Goal: Task Accomplishment & Management: Manage account settings

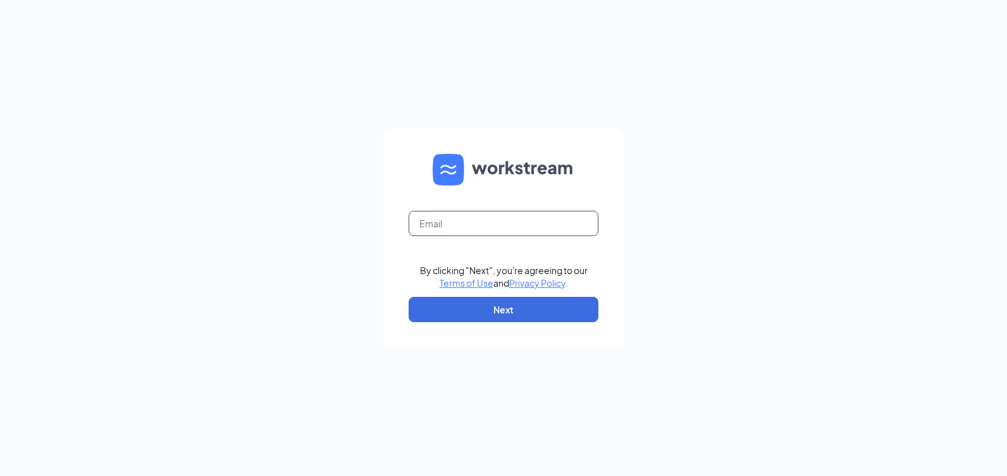
click at [409, 228] on input "text" at bounding box center [504, 223] width 190 height 25
type input "[EMAIL_ADDRESS][DOMAIN_NAME]"
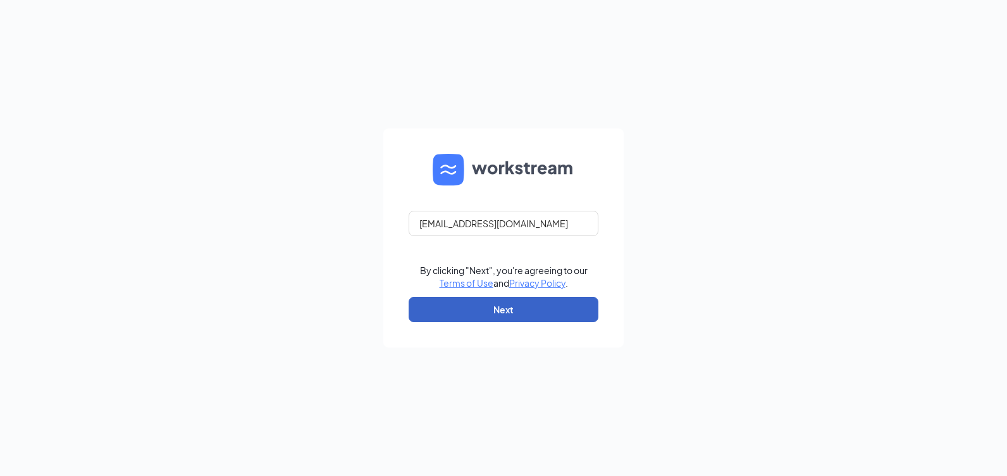
click at [465, 308] on button "Next" at bounding box center [504, 309] width 190 height 25
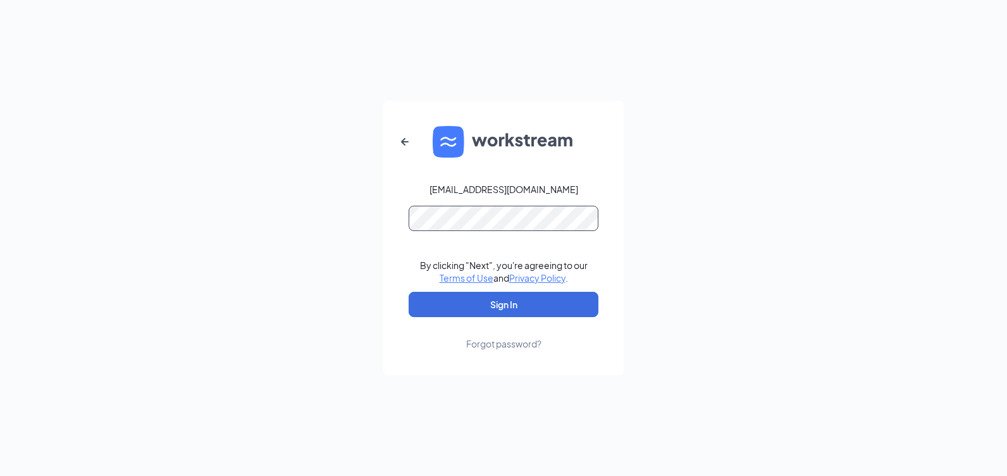
click at [409, 292] on button "Sign In" at bounding box center [504, 304] width 190 height 25
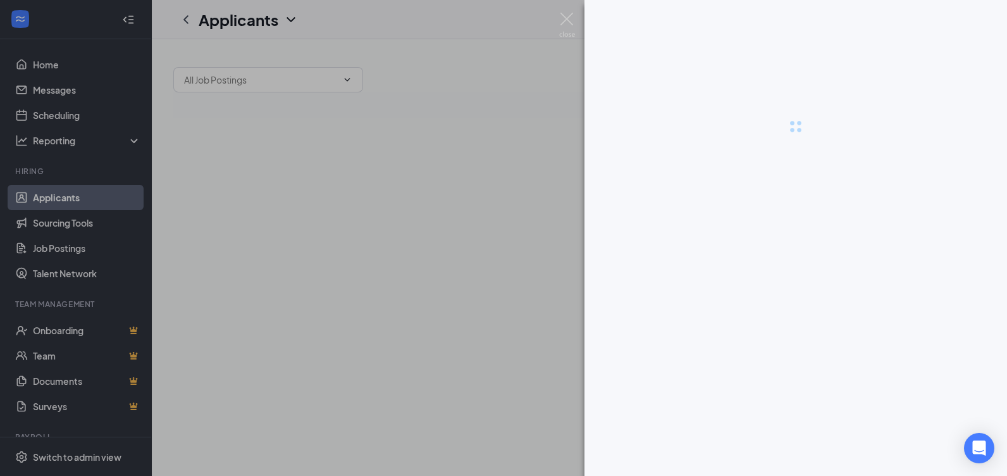
click at [803, 459] on div at bounding box center [503, 238] width 1007 height 476
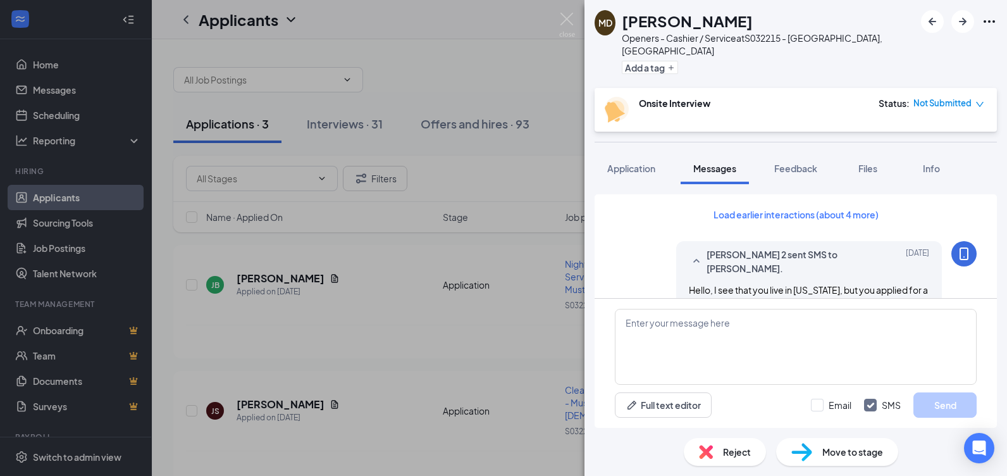
click at [424, 348] on div "MD [PERSON_NAME] Openers - Cashier / Service at S032215 - [GEOGRAPHIC_DATA], [G…" at bounding box center [503, 238] width 1007 height 476
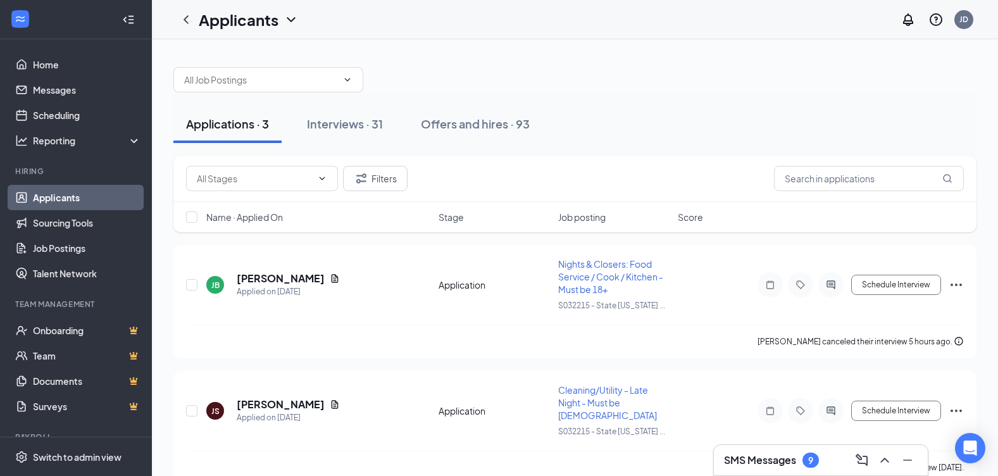
click at [817, 461] on div "9" at bounding box center [810, 459] width 16 height 15
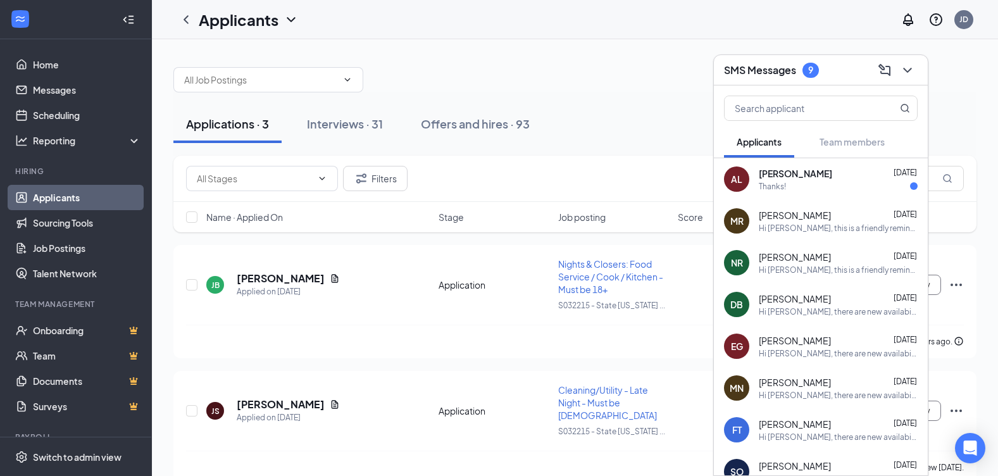
click at [809, 271] on div "Hi Nicole Ruggiero, this is a friendly reminder. Please select a meeting time s…" at bounding box center [838, 269] width 159 height 11
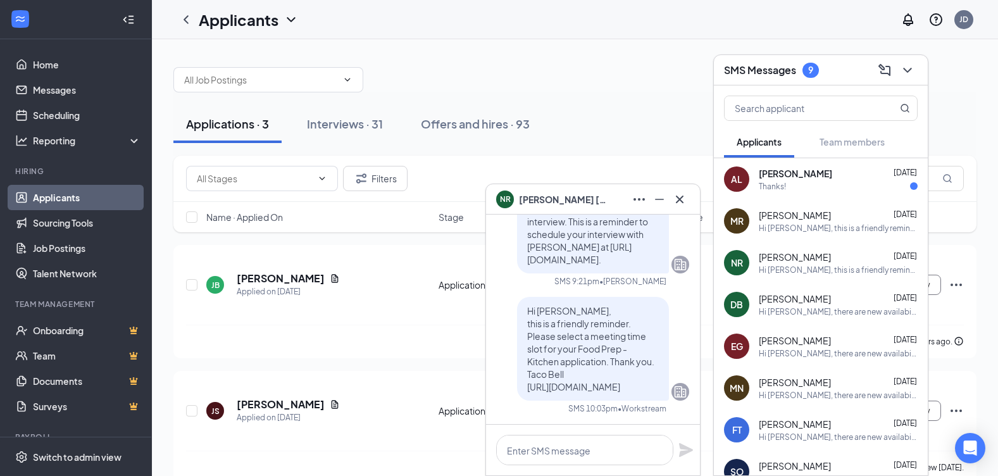
click at [812, 192] on div "AL Amalia Lopez Sep 14 Thanks!" at bounding box center [821, 179] width 214 height 42
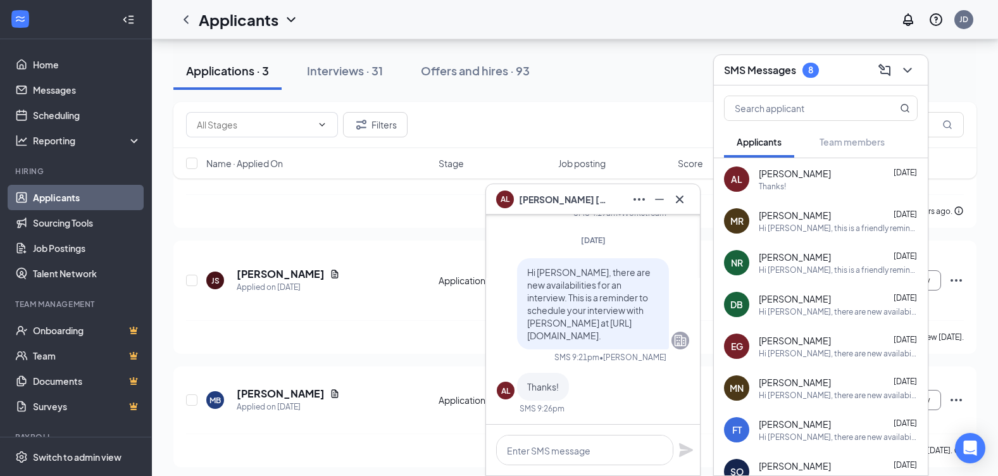
scroll to position [137, 0]
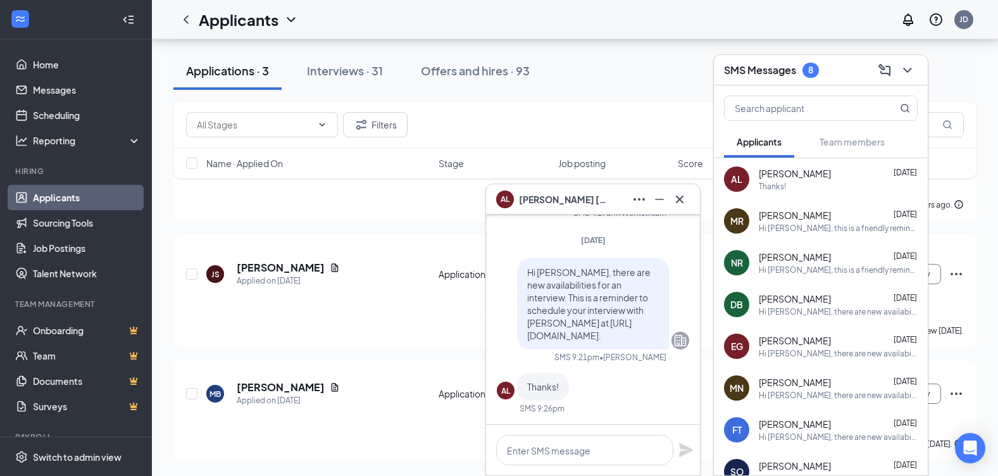
click at [838, 221] on div "Matthew Ruggiero Sep 15 Hi Matthew Ruggiero, this is a friendly reminder. Pleas…" at bounding box center [838, 221] width 159 height 25
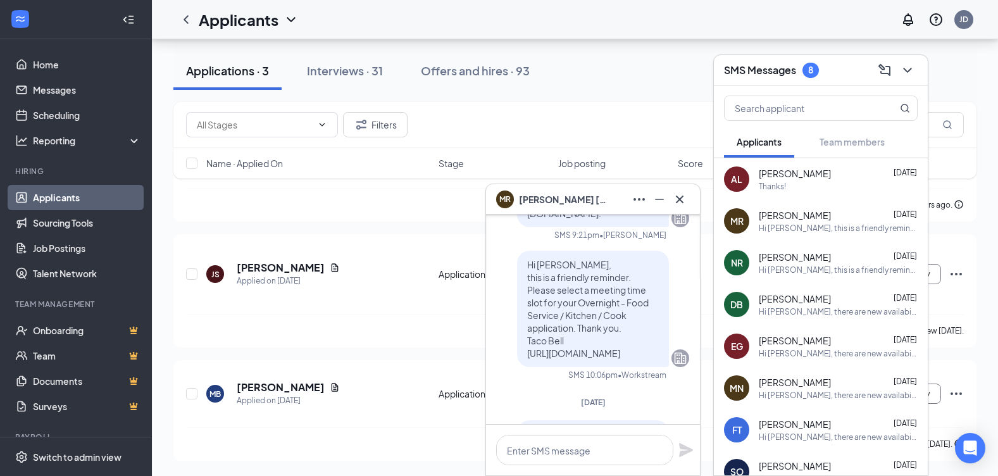
scroll to position [0, 0]
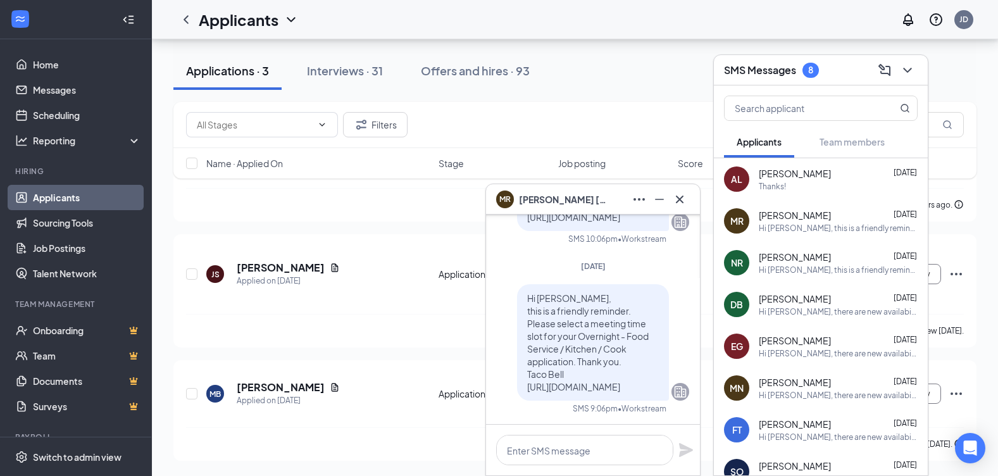
click at [797, 267] on div "Hi Nicole Ruggiero, this is a friendly reminder. Please select a meeting time s…" at bounding box center [838, 269] width 159 height 11
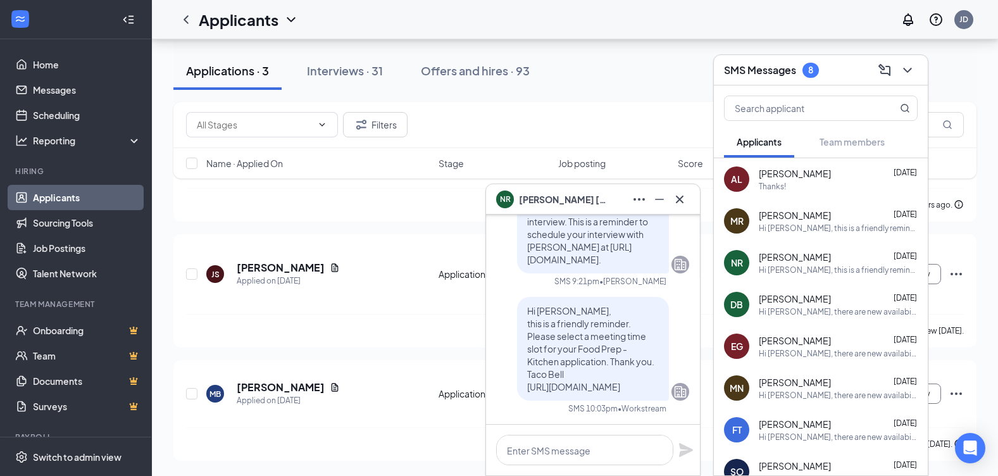
click at [790, 306] on div "Hi Dave, there are new availabilities for an interview. This is a reminder to s…" at bounding box center [838, 311] width 159 height 11
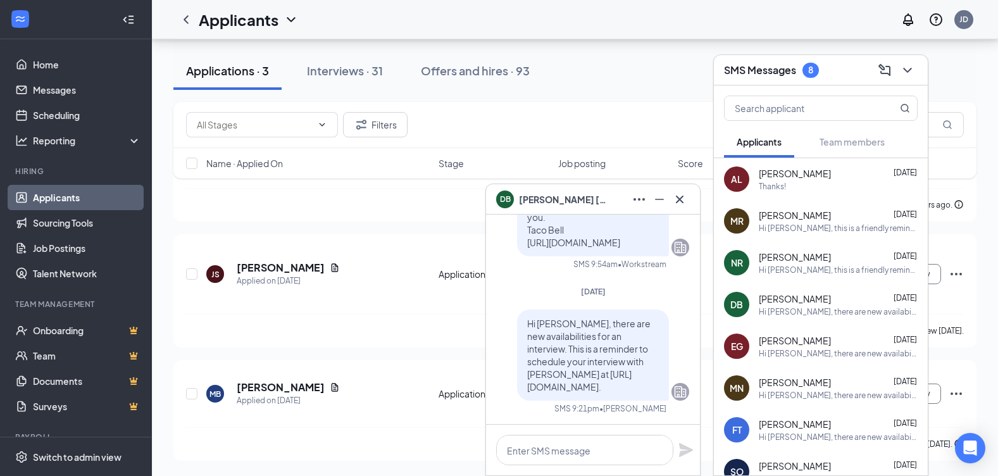
click at [784, 345] on span "Evan Gerdes" at bounding box center [795, 340] width 72 height 13
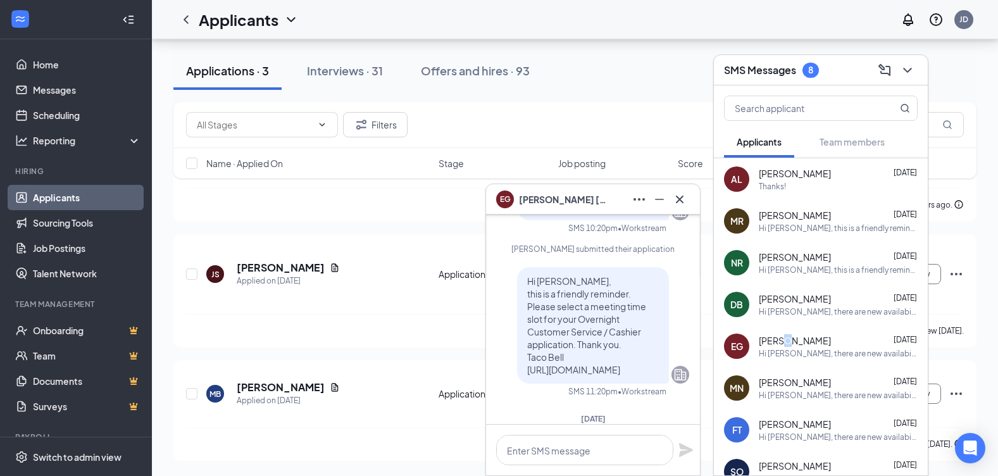
scroll to position [-316, 0]
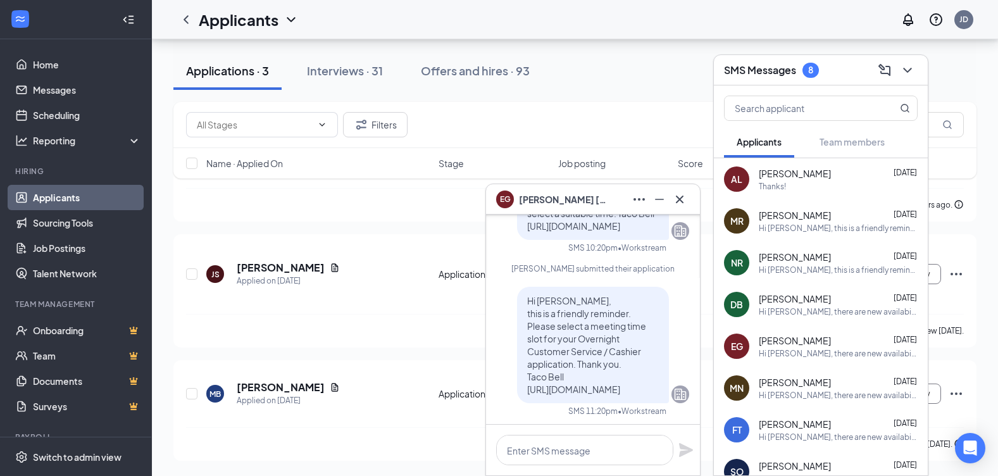
click at [802, 387] on span "Morgan Nelson" at bounding box center [795, 382] width 72 height 13
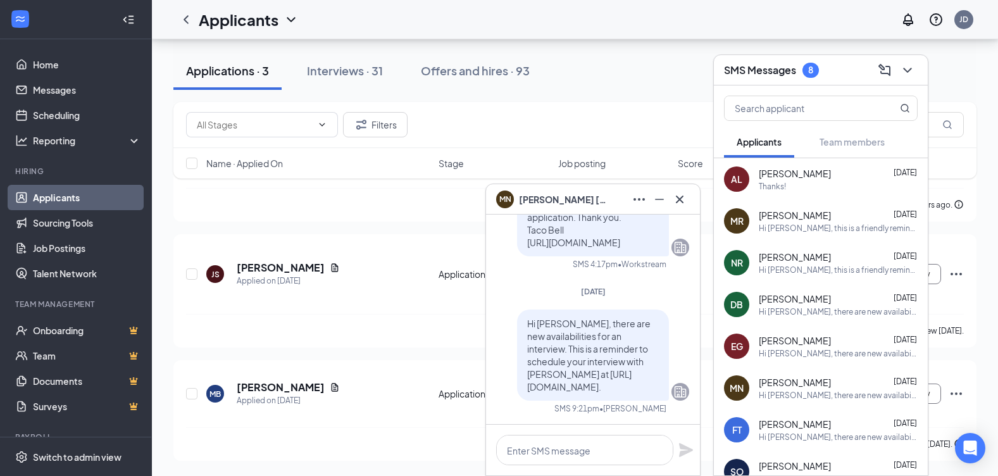
click at [818, 430] on span "Farhan Talukder" at bounding box center [795, 424] width 72 height 13
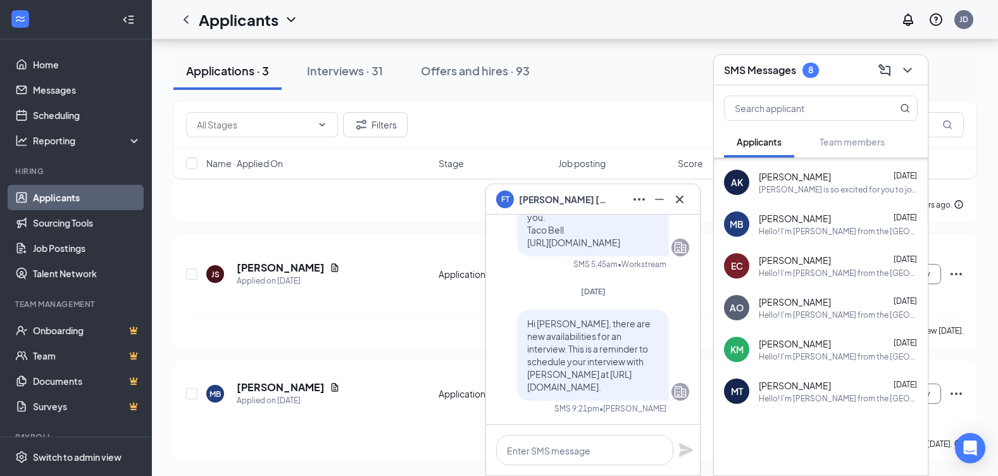
scroll to position [1088, 0]
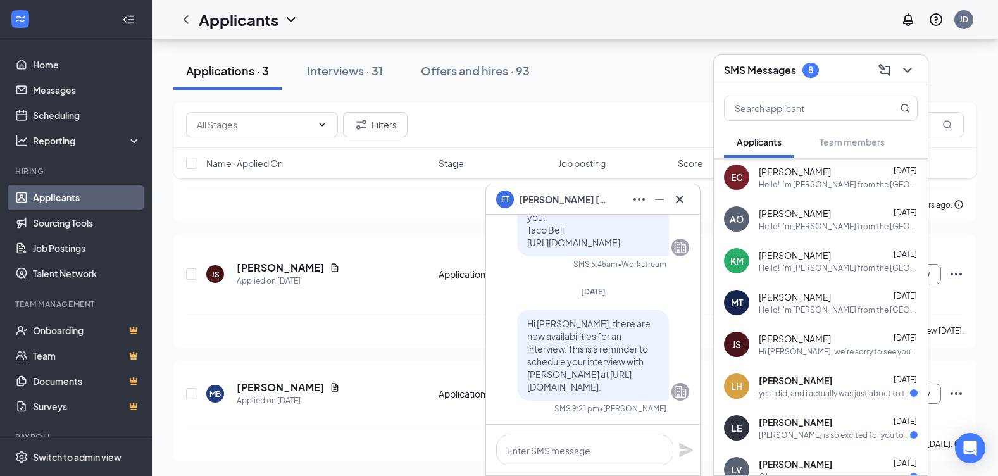
click at [808, 392] on div "yes i did, and i actually was just about to text you, i actually just got a job…" at bounding box center [834, 393] width 151 height 11
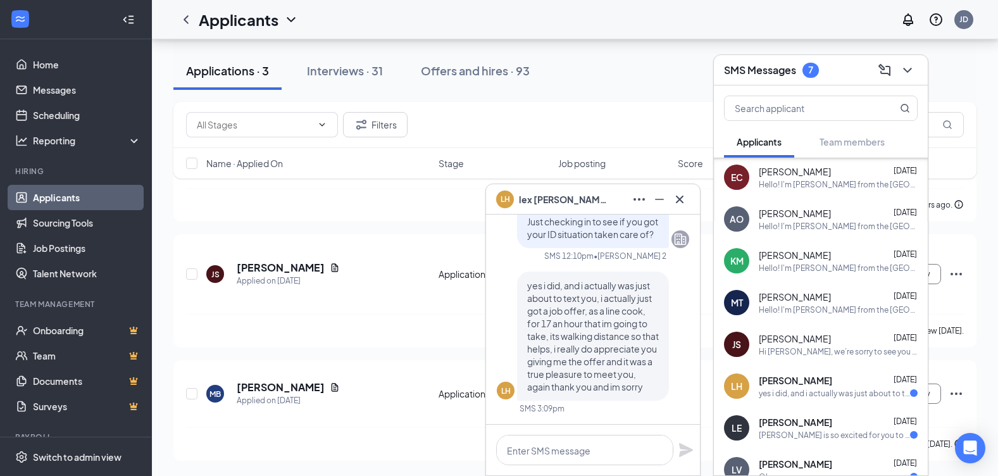
click at [806, 433] on div "Taco Bell is so excited for you to join our team! Do you know anyone else who m…" at bounding box center [834, 435] width 151 height 11
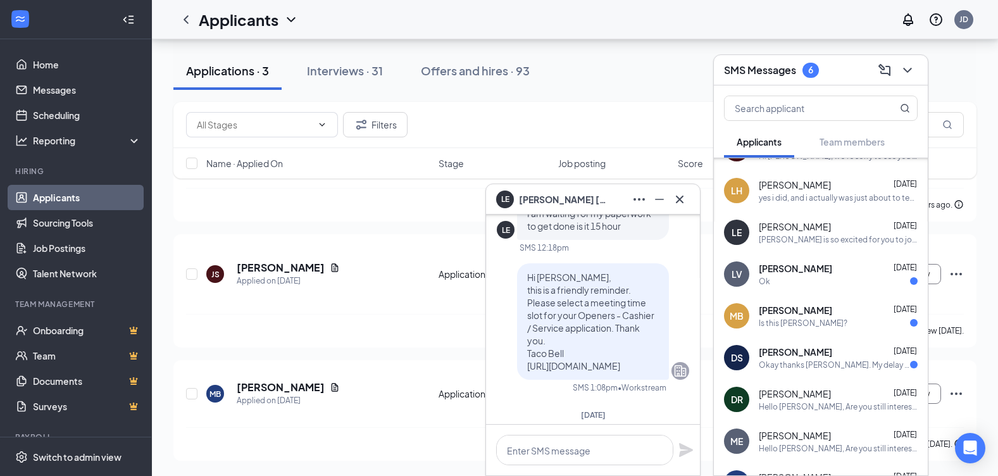
scroll to position [1341, 0]
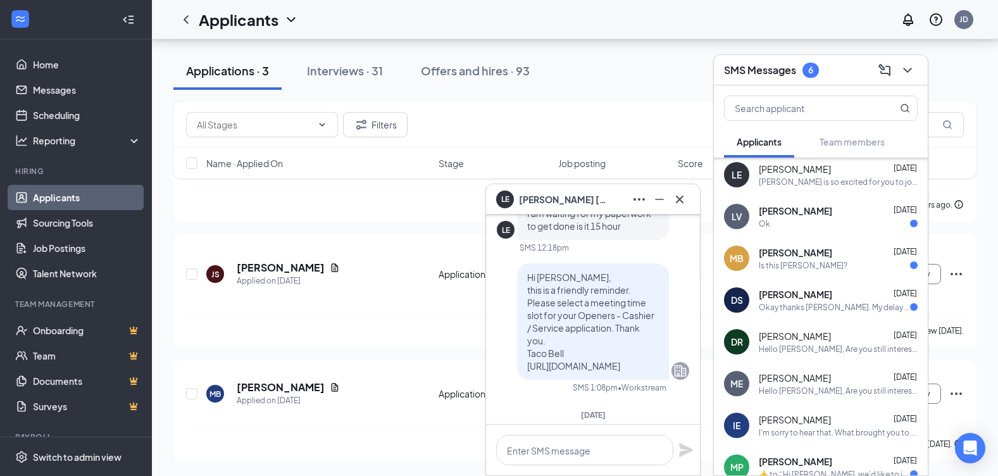
click at [831, 302] on div "Okay thanks John. My delay was due to an emergency with my female senior cat th…" at bounding box center [834, 307] width 151 height 11
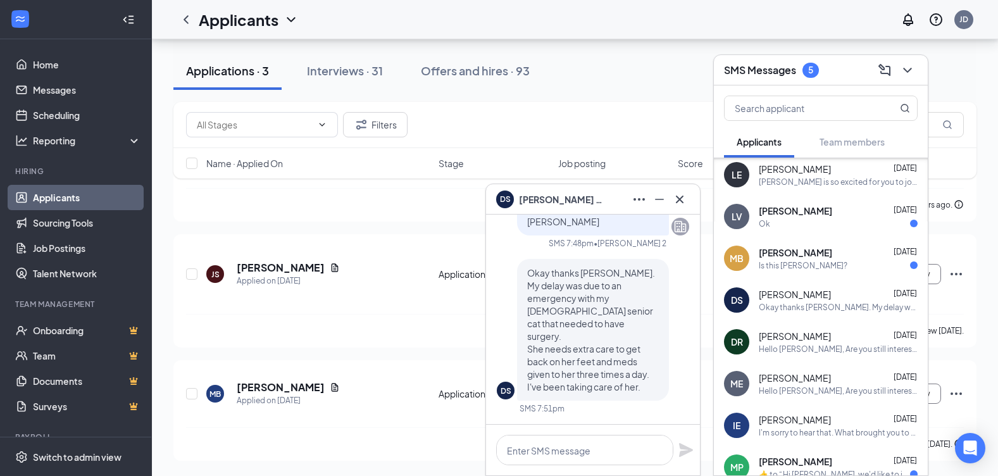
click at [828, 253] on div "Miles Ballard Jun 26" at bounding box center [838, 252] width 159 height 13
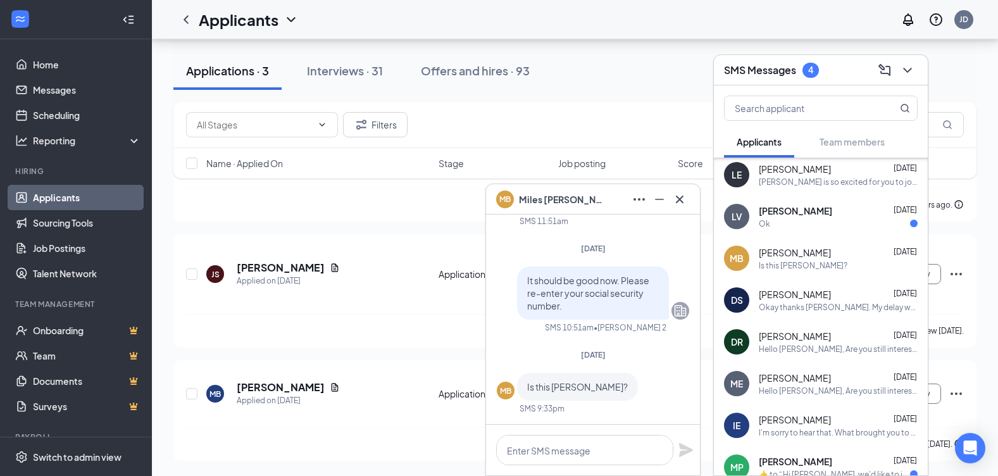
click at [822, 223] on div "Ok" at bounding box center [838, 223] width 159 height 11
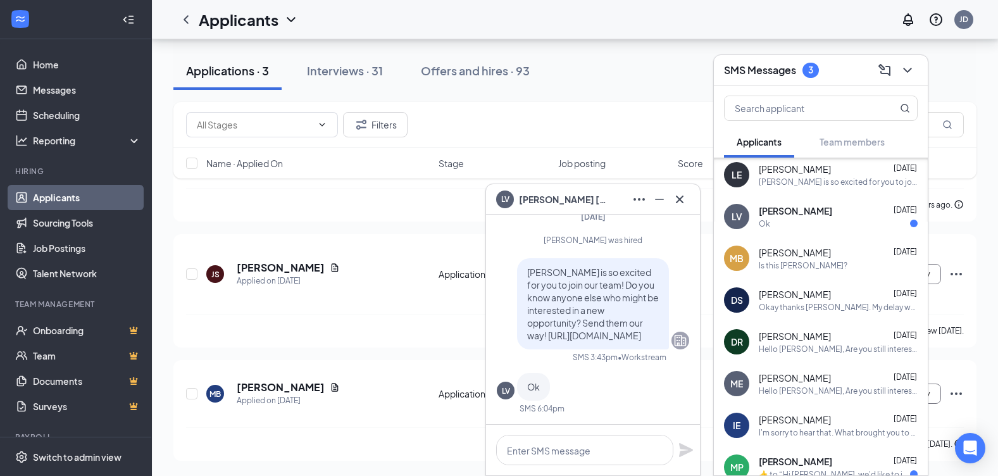
scroll to position [1417, 0]
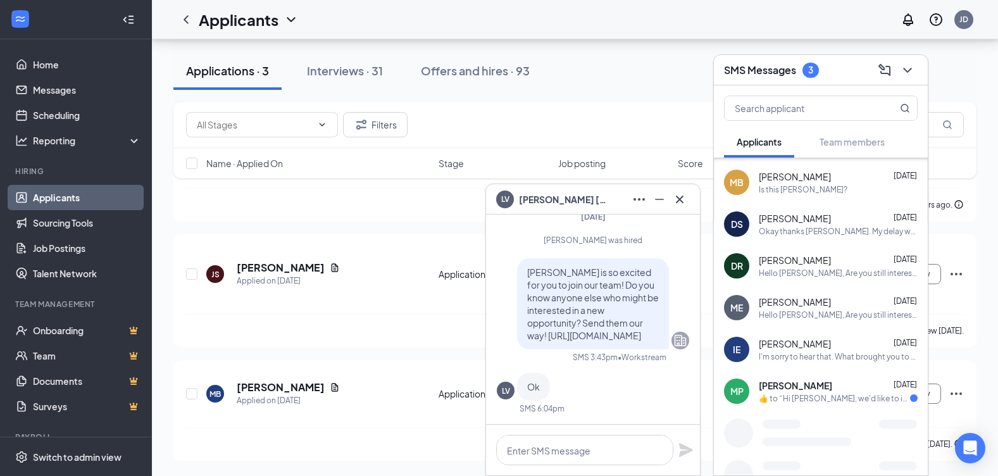
click at [818, 394] on div "​👍​ to “ Hi Michael Pegher, we'd like to invite you to a meeting with Taco Bell…" at bounding box center [834, 398] width 151 height 11
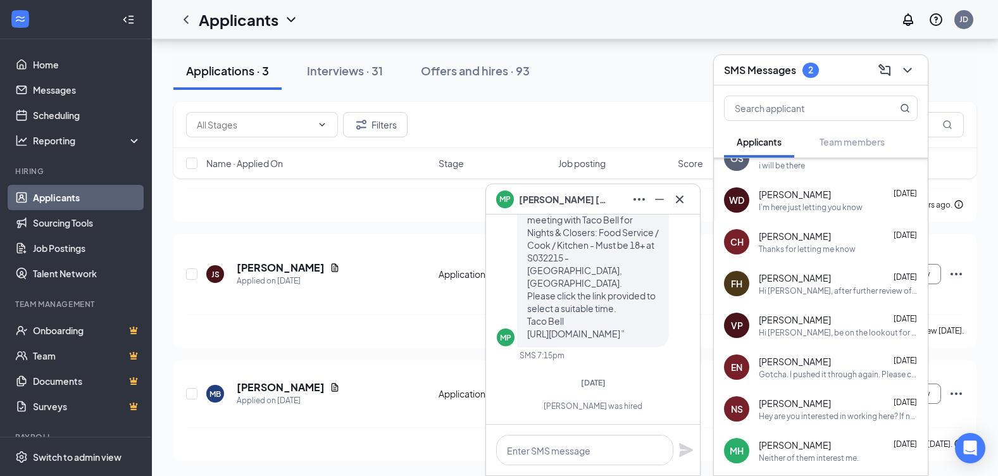
scroll to position [1581, 0]
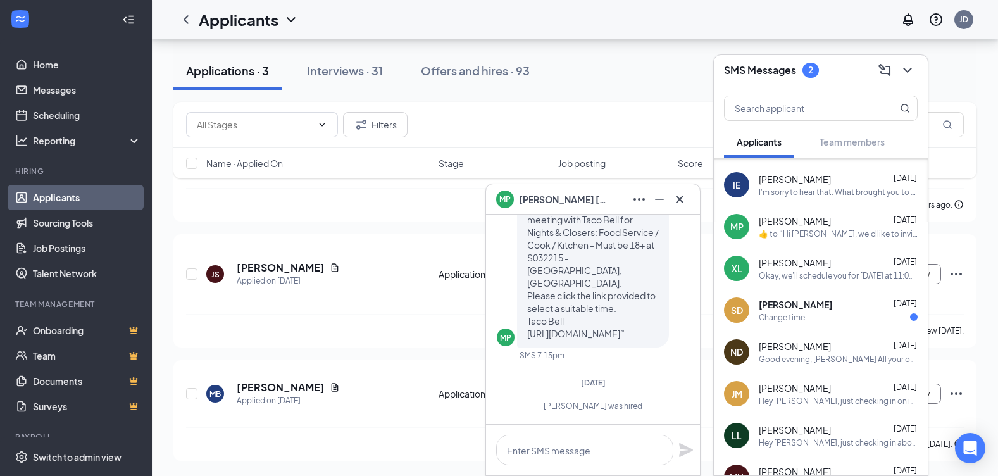
click at [826, 316] on div "Change time" at bounding box center [838, 317] width 159 height 11
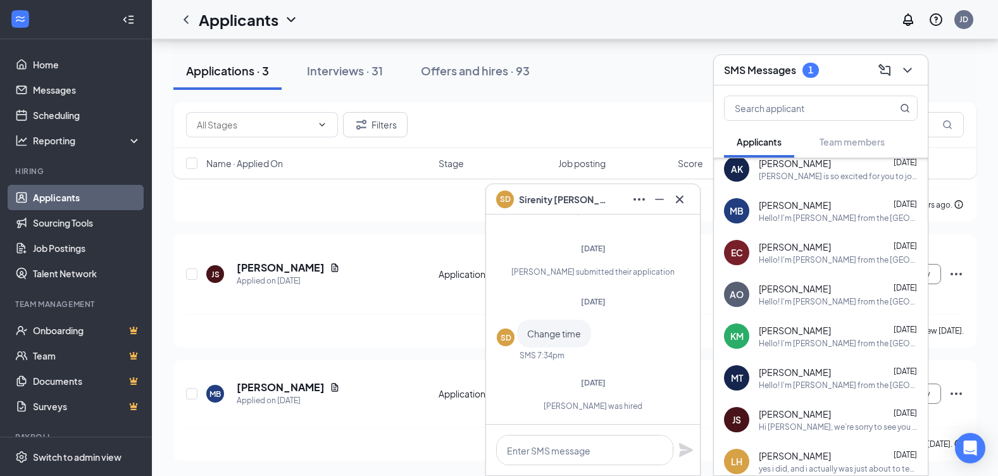
scroll to position [822, 0]
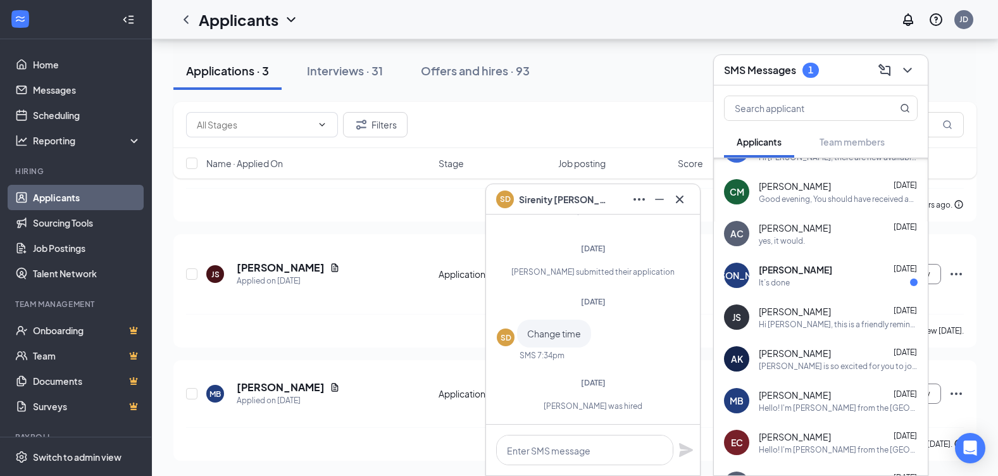
click at [848, 283] on div "It’s done" at bounding box center [838, 282] width 159 height 11
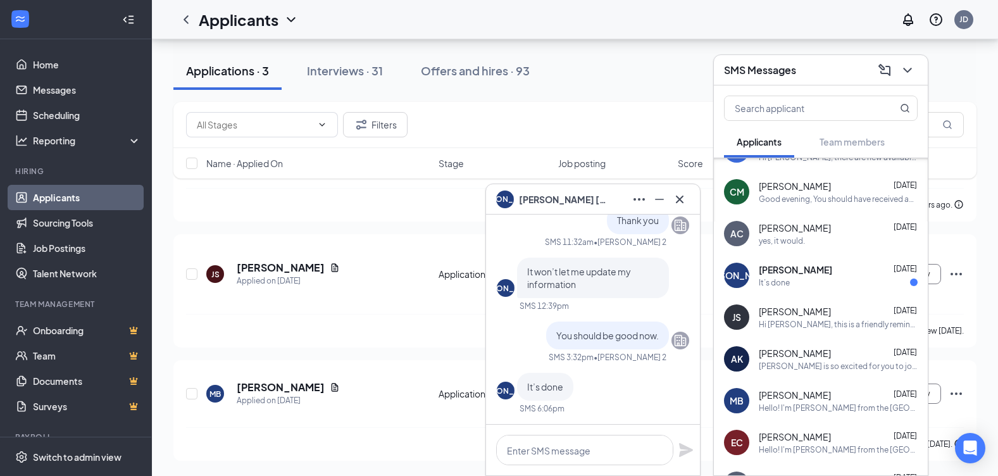
click at [681, 188] on div "JA justin alvarez" at bounding box center [593, 199] width 214 height 30
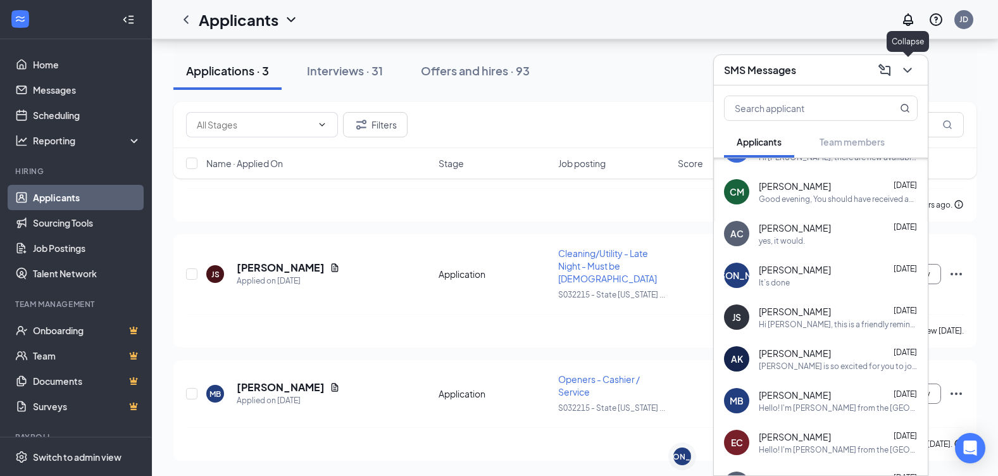
click at [912, 68] on icon "ChevronDown" at bounding box center [907, 70] width 15 height 15
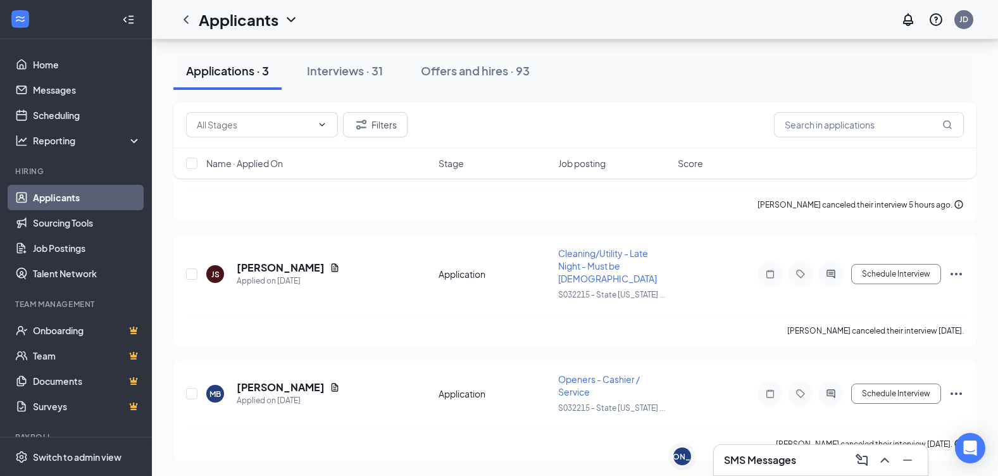
scroll to position [0, 0]
click at [447, 162] on span "Stage" at bounding box center [450, 163] width 25 height 13
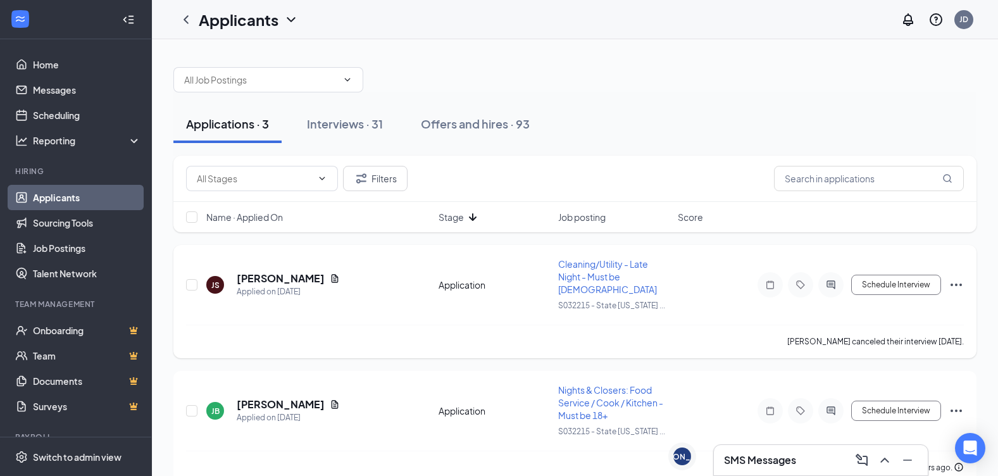
click at [299, 282] on div "Jason Seyler" at bounding box center [288, 278] width 103 height 14
click at [278, 279] on h5 "Jason Seyler" at bounding box center [281, 278] width 88 height 14
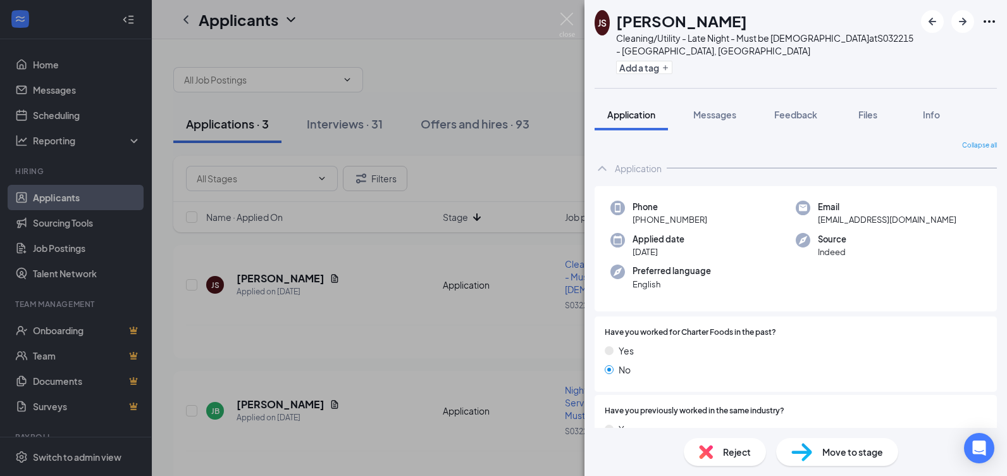
click at [356, 344] on div "JS Jason Seyler Cleaning/Utility - Late Night - Must be 18+ years old at S03221…" at bounding box center [503, 238] width 1007 height 476
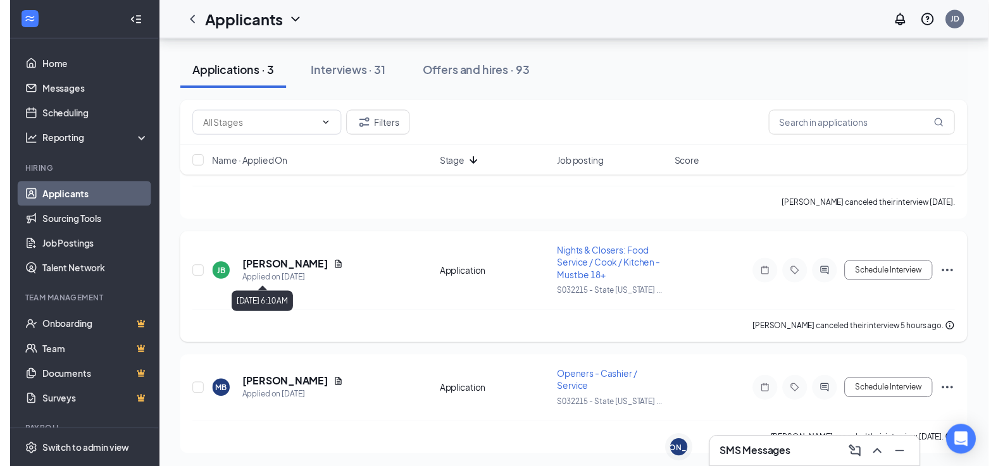
scroll to position [137, 0]
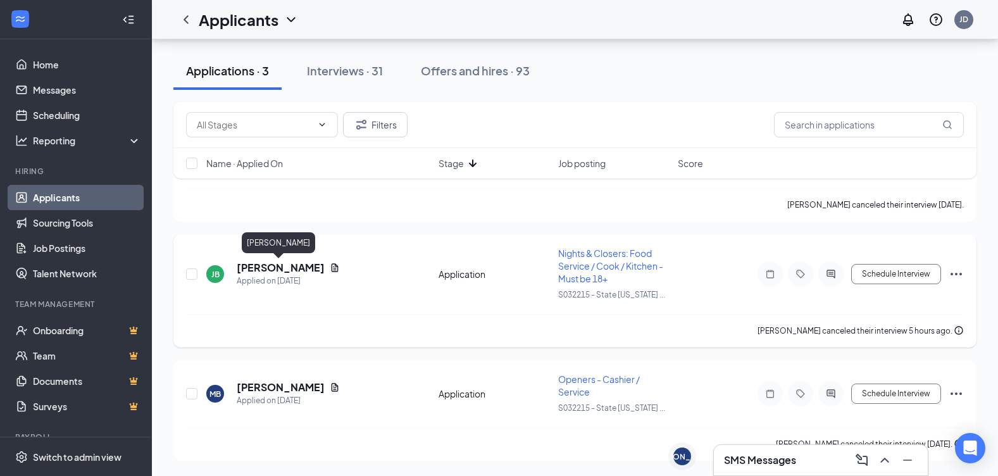
click at [260, 268] on h5 "JOHN BALLARD" at bounding box center [281, 268] width 88 height 14
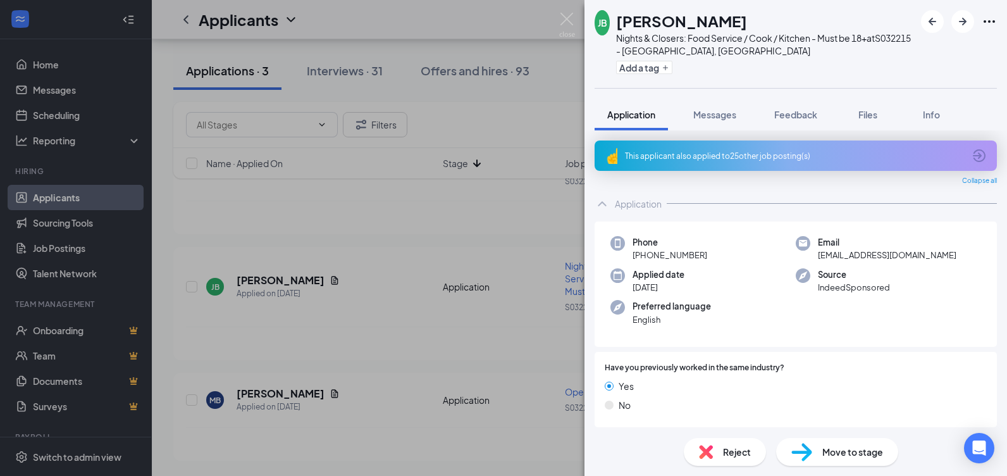
click at [354, 282] on div "JB JOHN BALLARD Nights & Closers: Food Service / Cook / Kitchen - Must be 18+ a…" at bounding box center [503, 238] width 1007 height 476
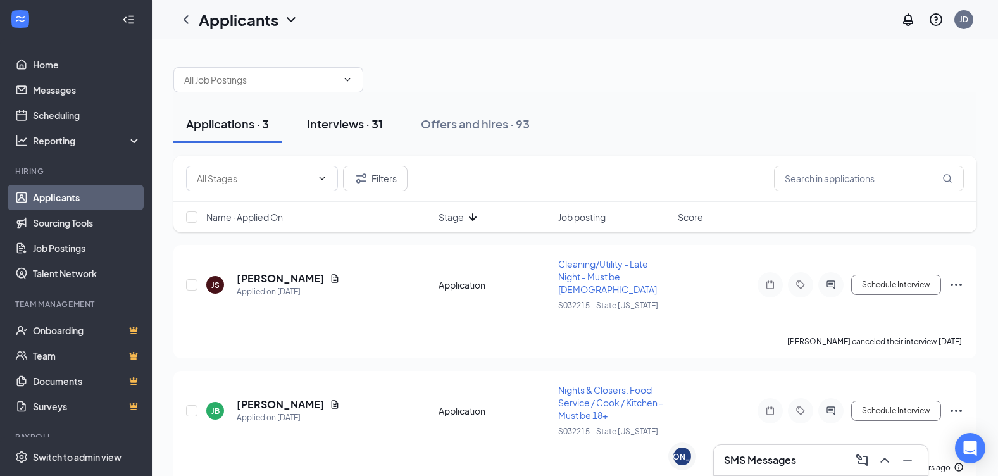
click at [349, 128] on div "Interviews · 31" at bounding box center [345, 124] width 76 height 16
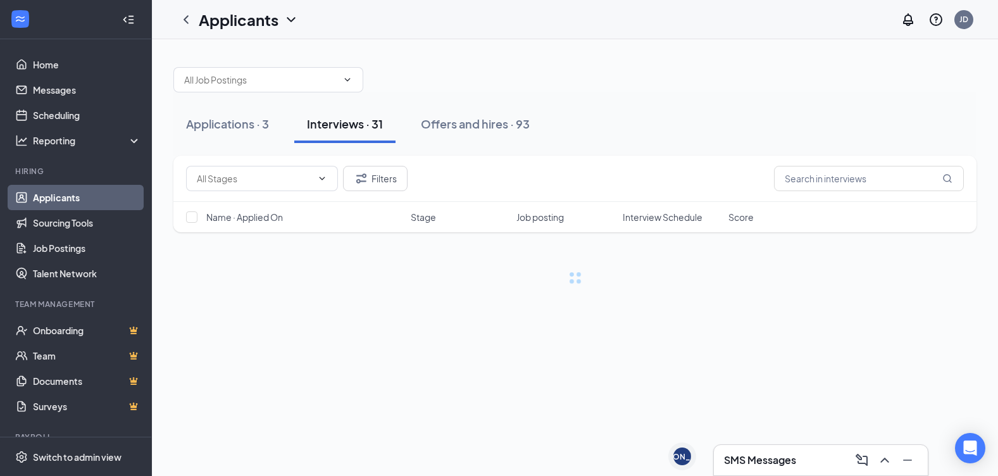
click at [349, 127] on div "Interviews · 31" at bounding box center [345, 124] width 76 height 16
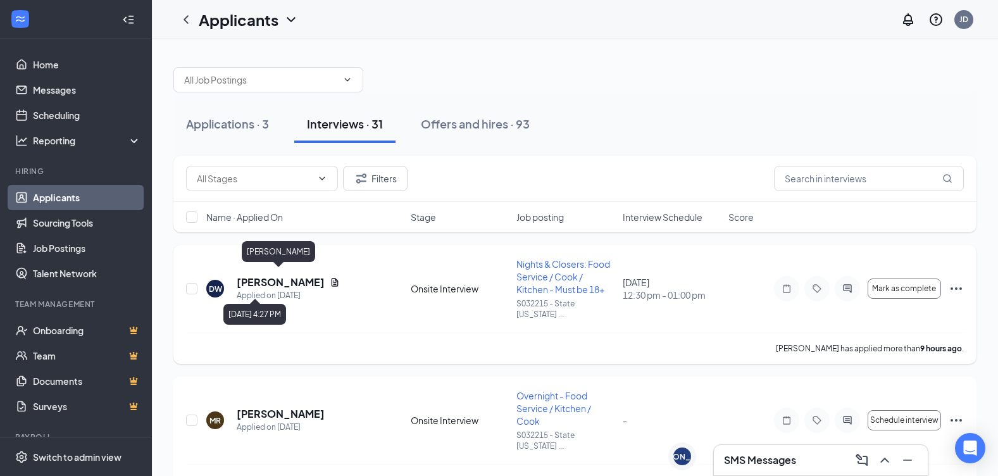
click at [244, 275] on h5 "David Williams" at bounding box center [281, 282] width 88 height 14
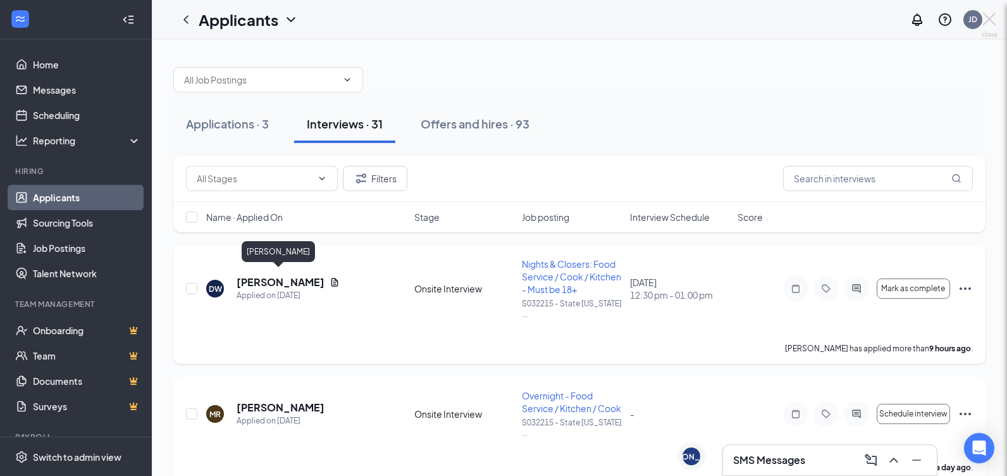
click at [244, 277] on div at bounding box center [503, 238] width 1007 height 476
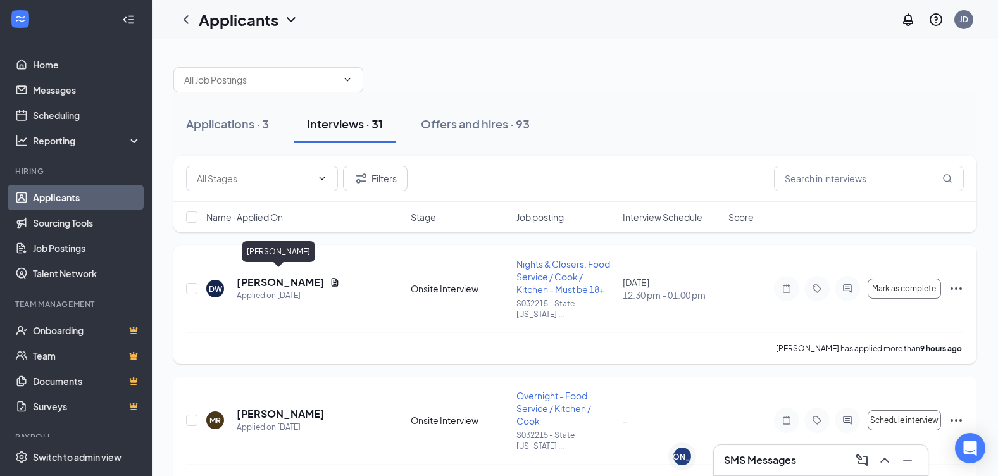
click at [273, 282] on h5 "David Williams" at bounding box center [281, 282] width 88 height 14
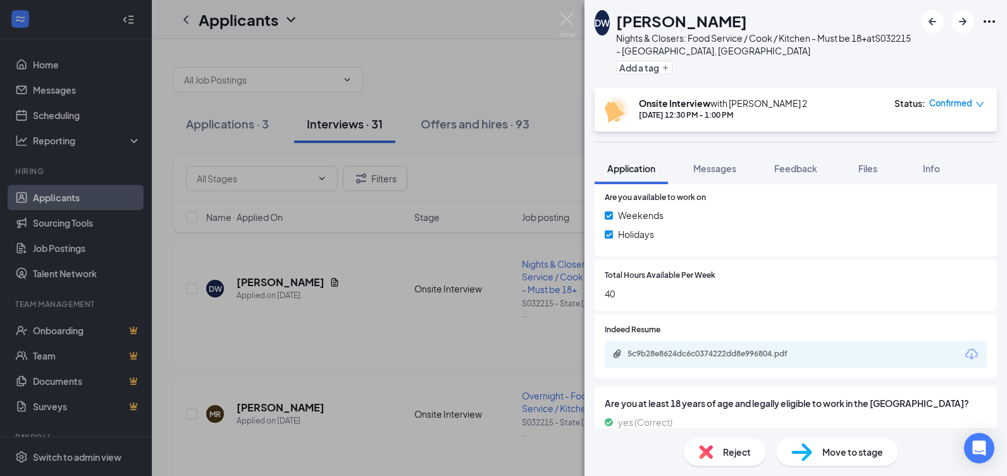
scroll to position [671, 0]
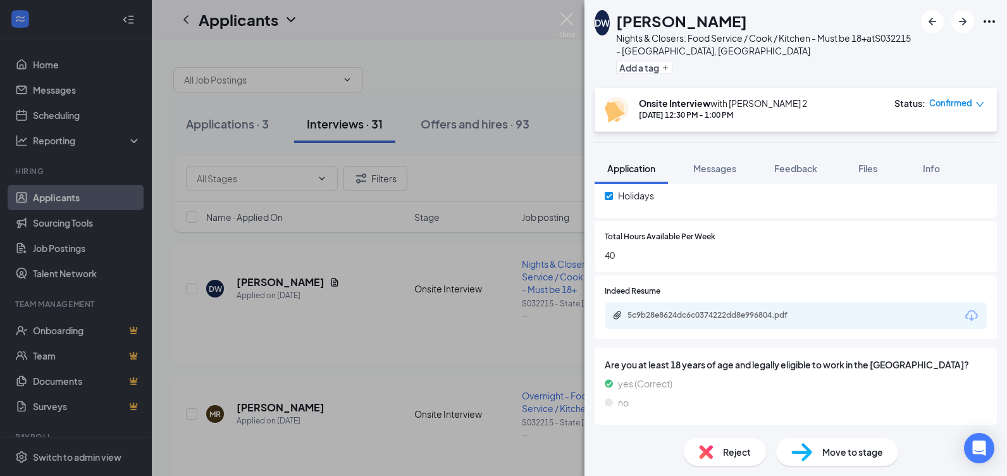
click at [821, 313] on div "5c9b28e8624dc6c0374222dd8e996804.pdf" at bounding box center [796, 315] width 382 height 27
click at [965, 315] on icon "Download" at bounding box center [971, 315] width 13 height 11
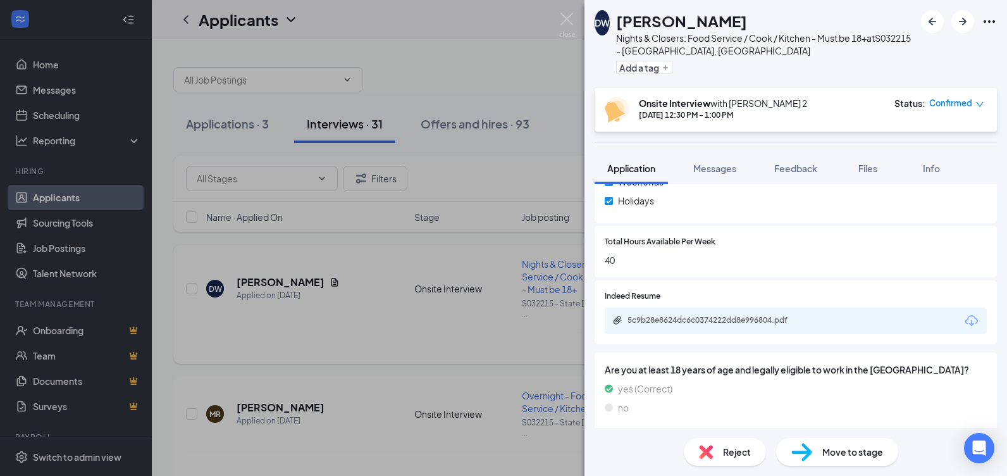
click at [315, 324] on div "DW David Williams Nights & Closers: Food Service / Cook / Kitchen - Must be 18+…" at bounding box center [503, 238] width 1007 height 476
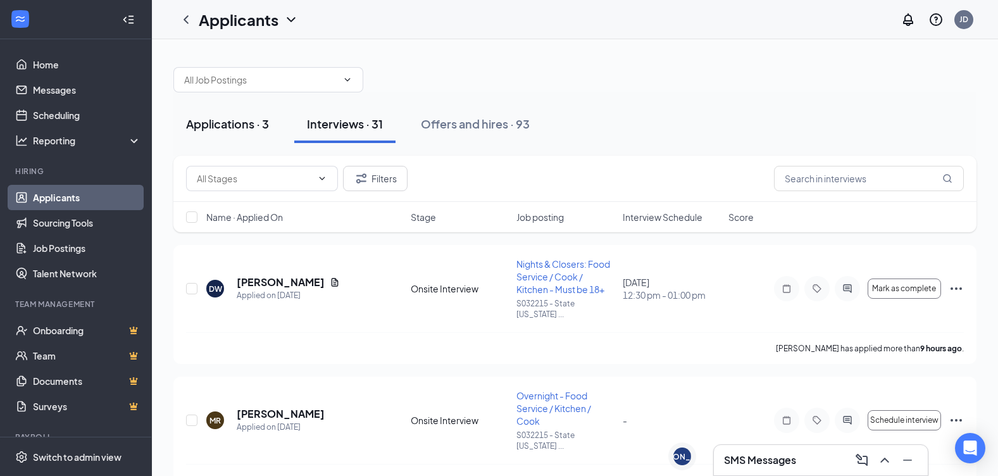
click at [243, 125] on div "Applications · 3" at bounding box center [227, 124] width 83 height 16
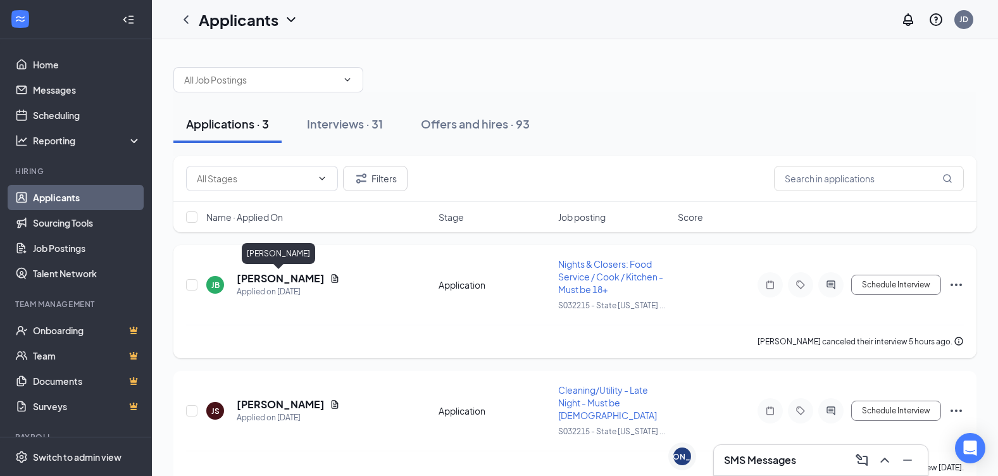
click at [280, 283] on h5 "JOHN BALLARD" at bounding box center [281, 278] width 88 height 14
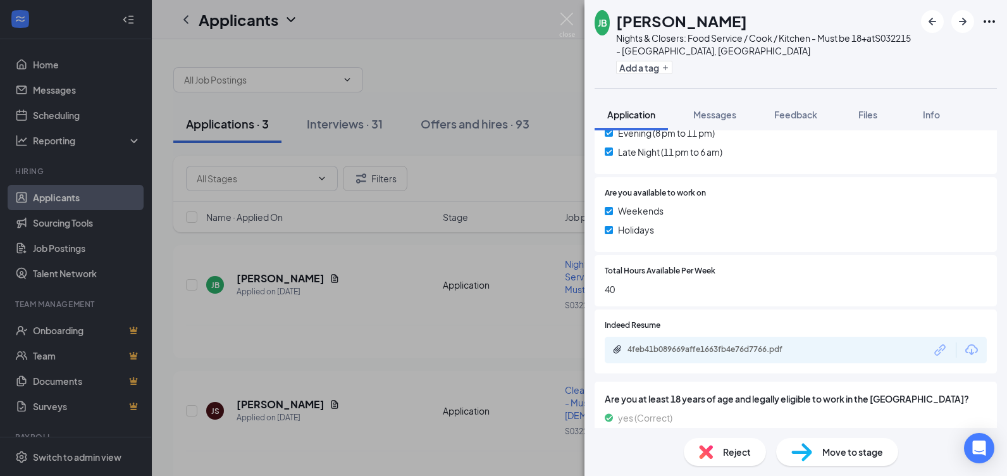
scroll to position [617, 0]
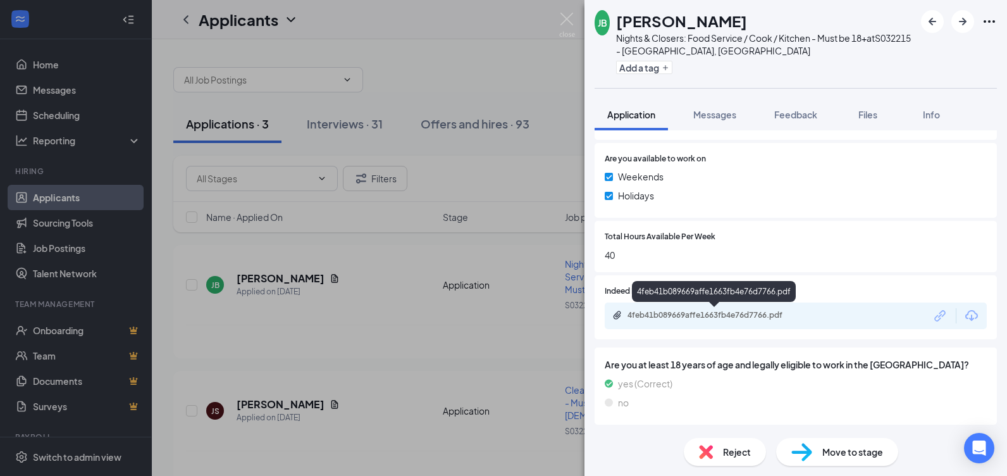
click at [797, 321] on div "4feb41b089669affe1663fb4e76d7766.pdf" at bounding box center [714, 316] width 205 height 12
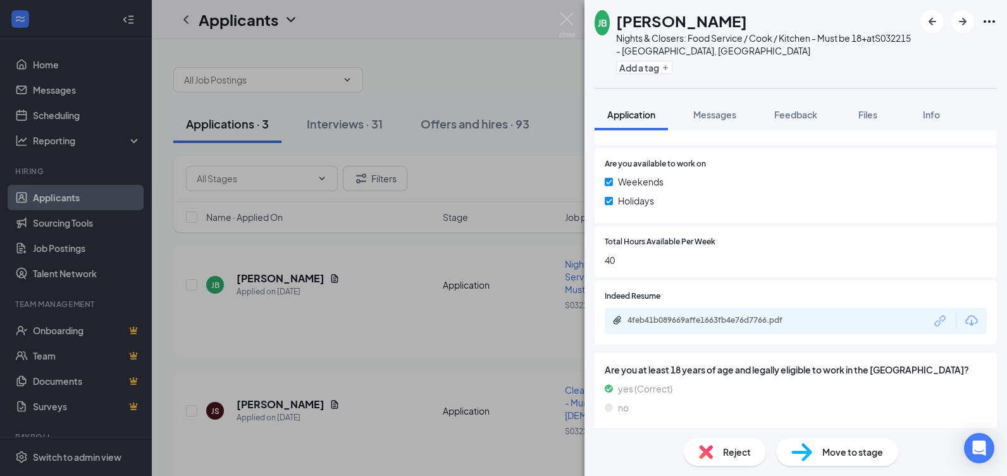
click at [298, 290] on div "JB JOHN BALLARD Nights & Closers: Food Service / Cook / Kitchen - Must be 18+ a…" at bounding box center [503, 238] width 1007 height 476
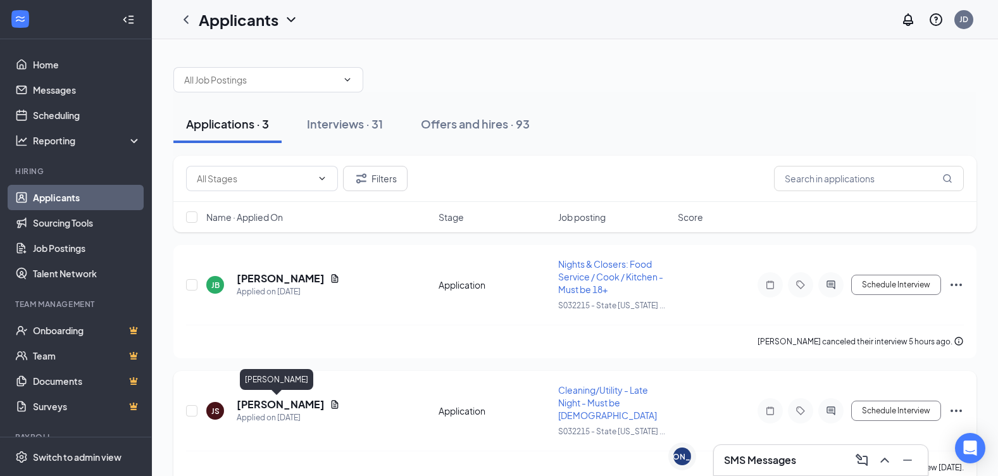
click at [269, 403] on h5 "Jason Seyler" at bounding box center [281, 404] width 88 height 14
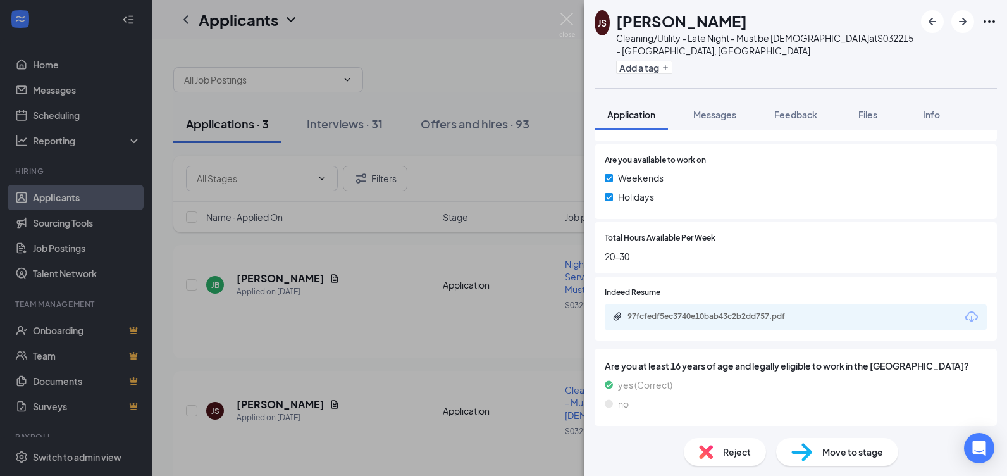
scroll to position [582, 0]
click at [712, 316] on div "97fcfedf5ec3740e10bab43c2b2dd757.pdf" at bounding box center [716, 315] width 177 height 10
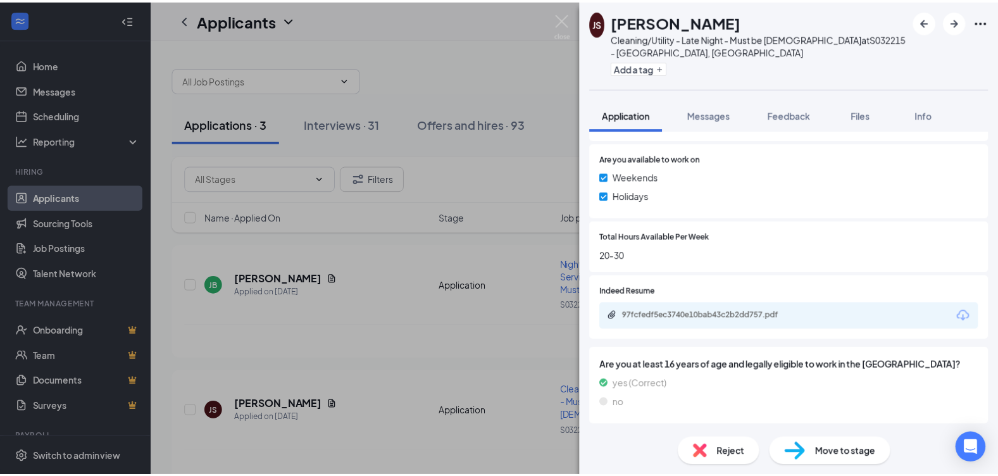
scroll to position [577, 0]
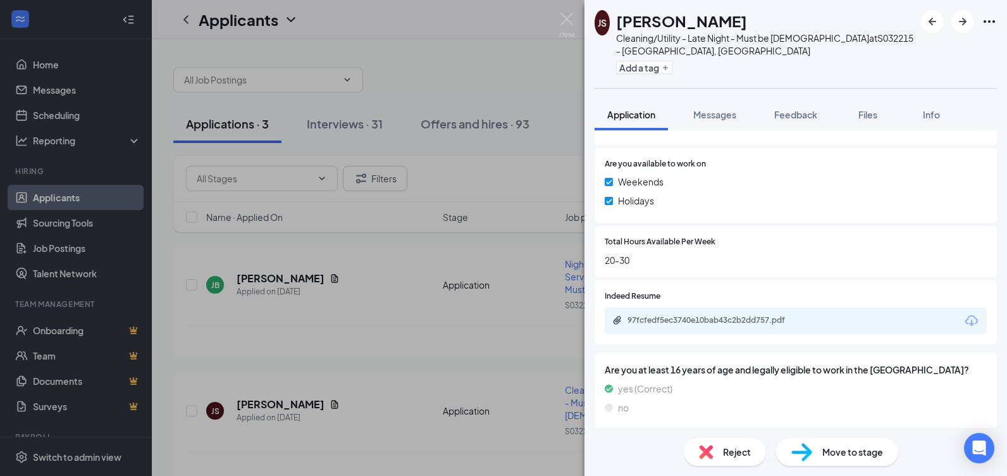
click at [475, 217] on div "JS Jason Seyler Cleaning/Utility - Late Night - Must be 18+ years old at S03221…" at bounding box center [503, 238] width 1007 height 476
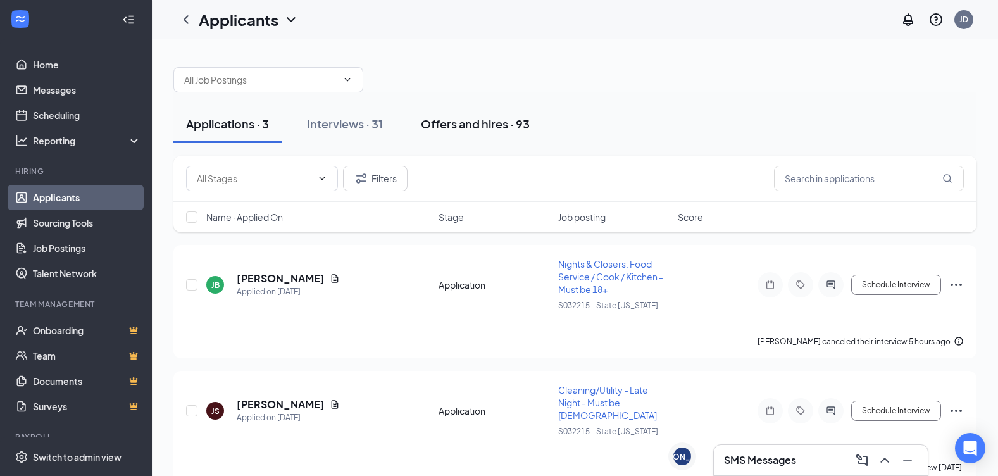
click at [473, 125] on div "Offers and hires · 93" at bounding box center [475, 124] width 109 height 16
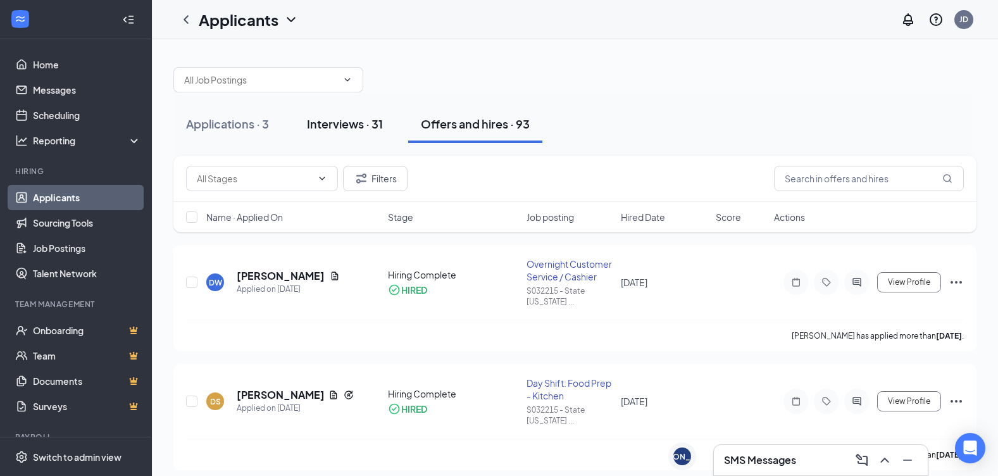
click at [330, 124] on div "Interviews · 31" at bounding box center [345, 124] width 76 height 16
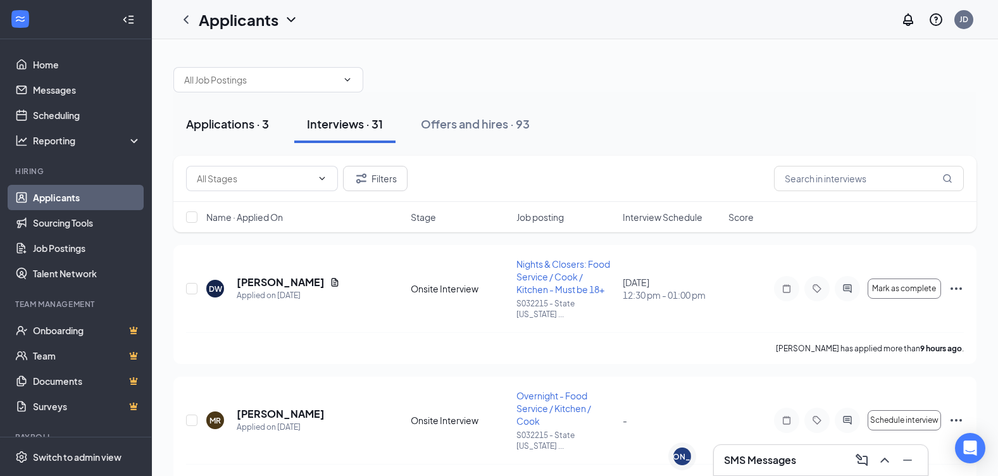
click at [239, 123] on div "Applications · 3" at bounding box center [227, 124] width 83 height 16
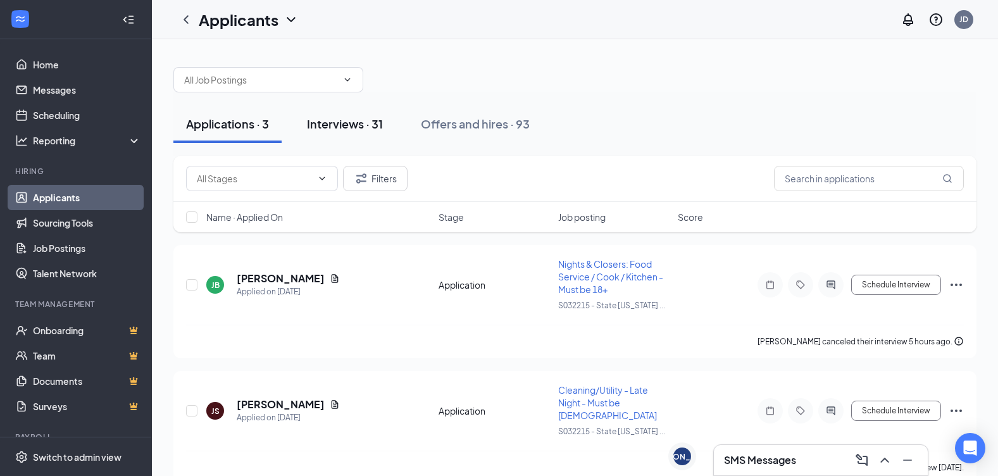
click at [356, 130] on div "Interviews · 31" at bounding box center [345, 124] width 76 height 16
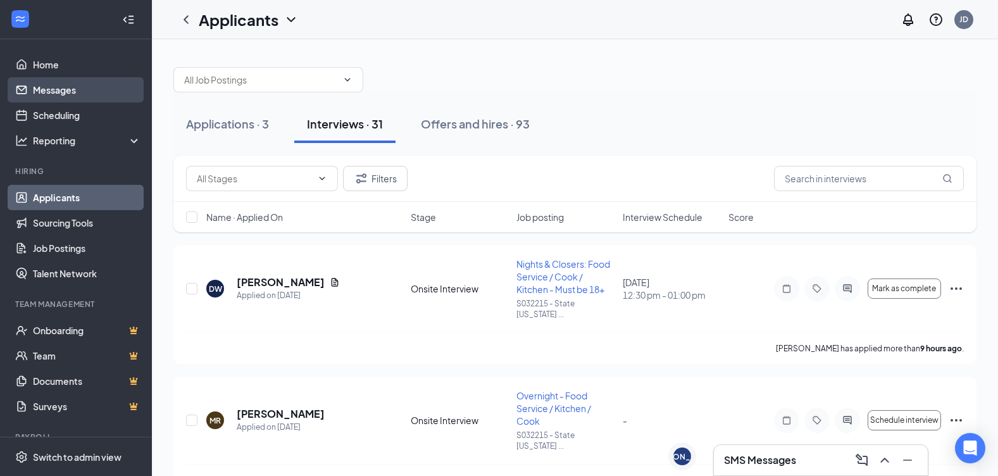
click at [60, 93] on link "Messages" at bounding box center [87, 89] width 108 height 25
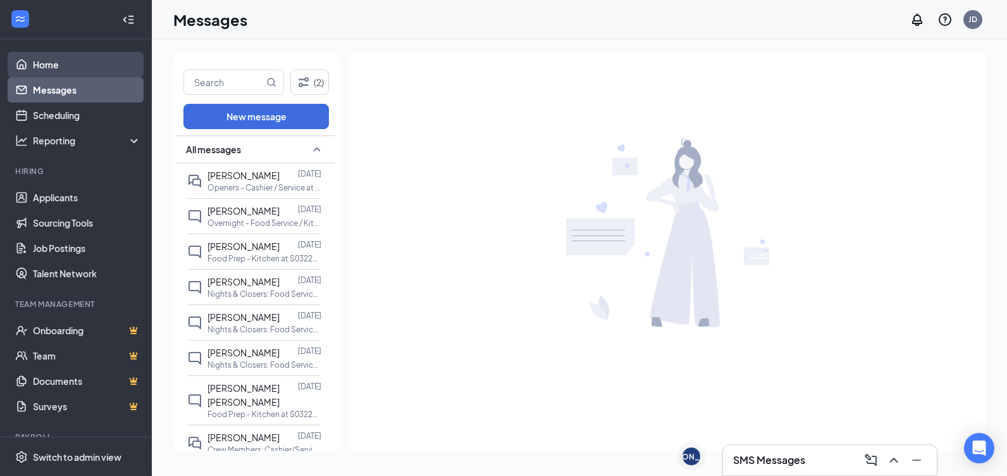
click at [56, 66] on link "Home" at bounding box center [87, 64] width 108 height 25
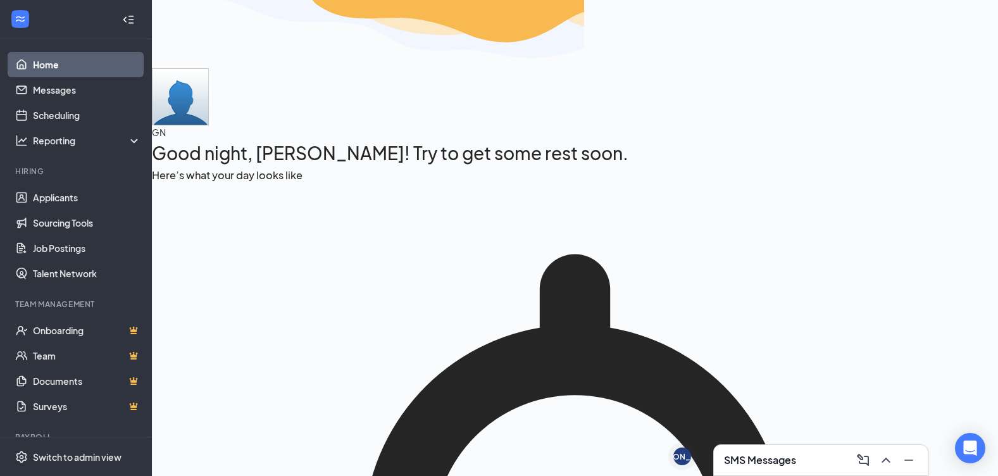
scroll to position [23, 0]
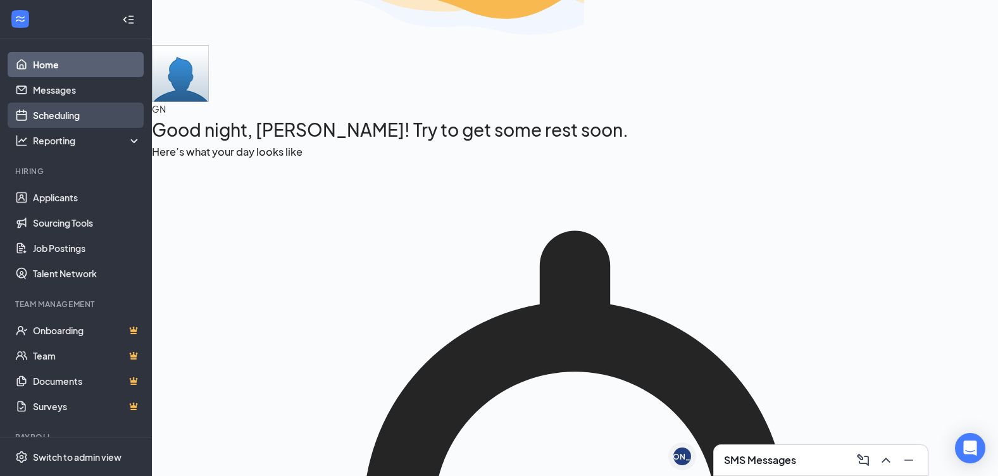
click at [54, 116] on link "Scheduling" at bounding box center [87, 114] width 108 height 25
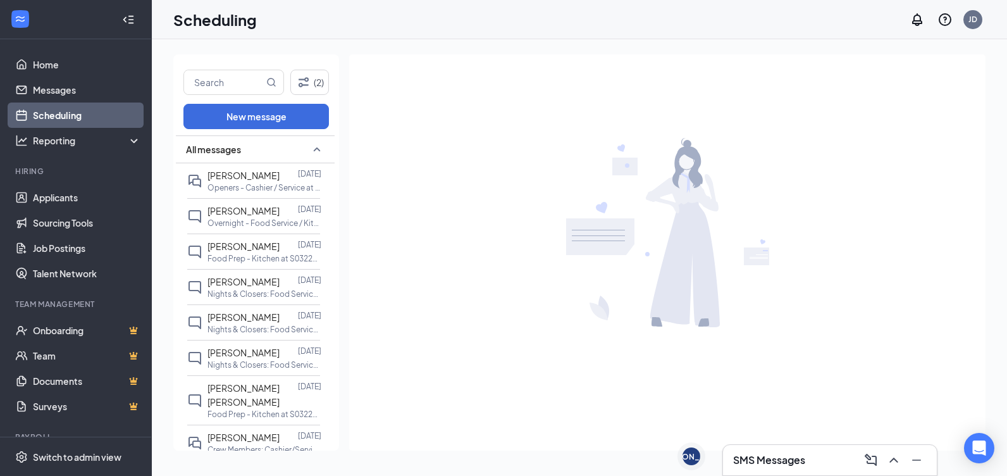
click at [537, 187] on div at bounding box center [667, 232] width 636 height 356
click at [82, 118] on link "Scheduling" at bounding box center [87, 114] width 108 height 25
click at [314, 78] on button "(2)" at bounding box center [309, 82] width 39 height 25
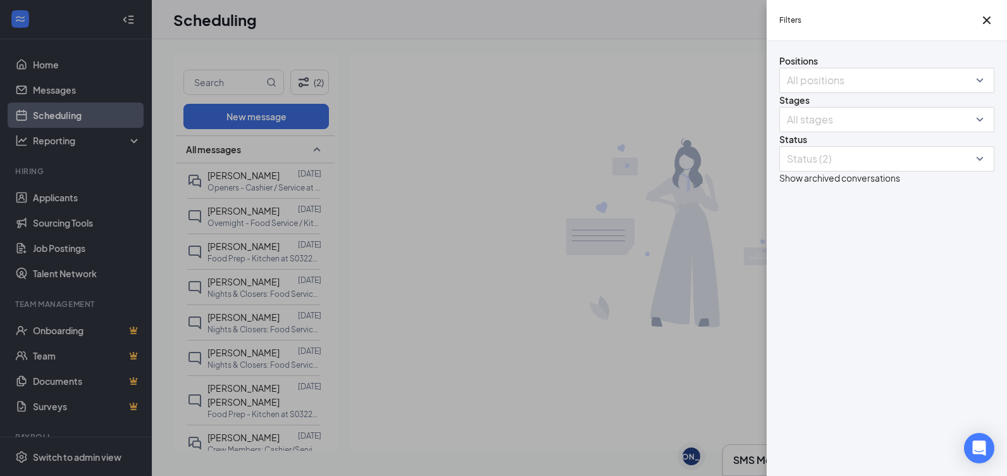
click at [431, 92] on div "Filters Positions All positions Stages All stages Status Status (2) Show archiv…" at bounding box center [503, 238] width 1007 height 476
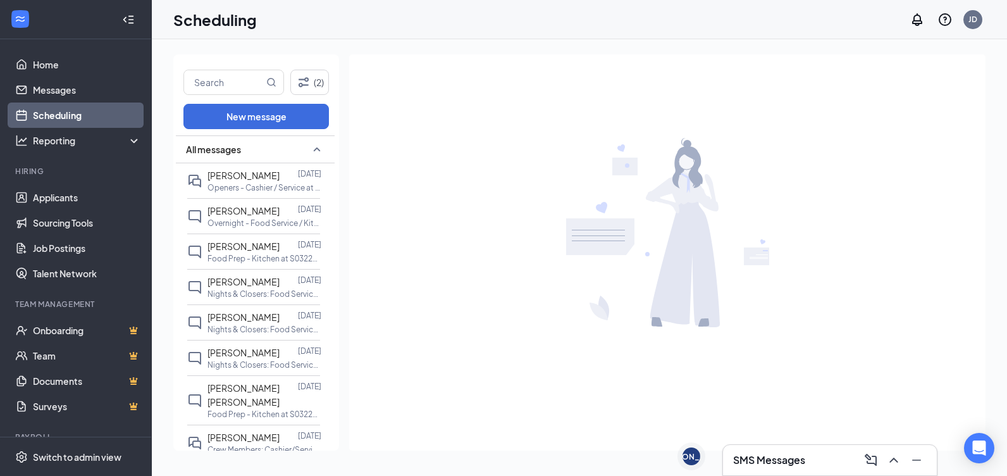
click at [208, 21] on h1 "Scheduling" at bounding box center [215, 20] width 84 height 22
click at [52, 85] on link "Messages" at bounding box center [87, 89] width 108 height 25
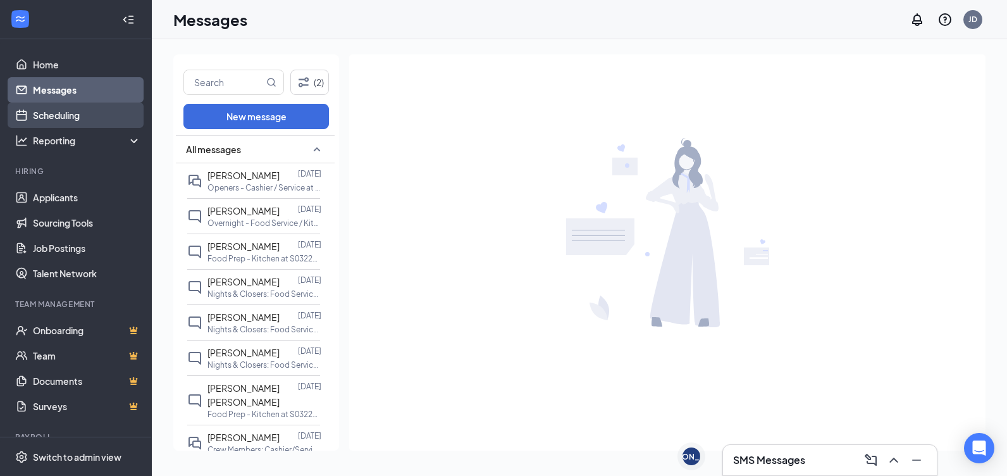
click at [54, 113] on link "Scheduling" at bounding box center [87, 114] width 108 height 25
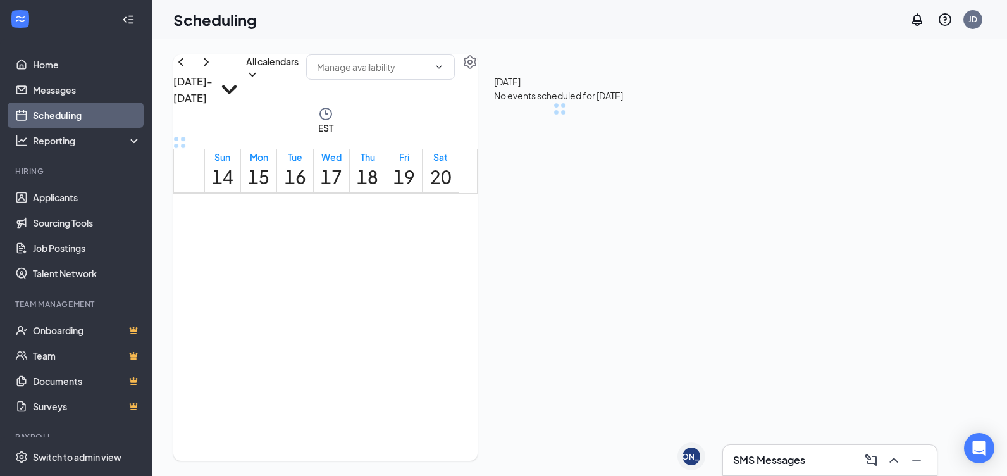
scroll to position [447, 0]
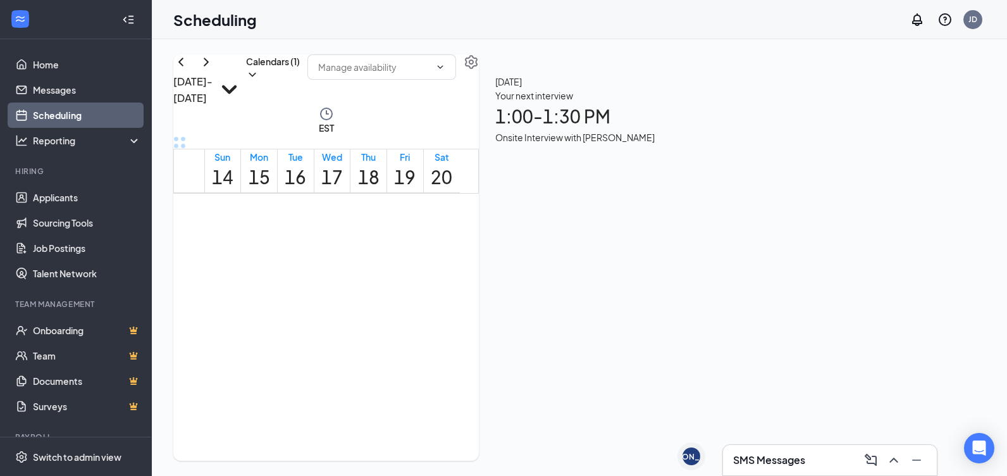
scroll to position [447, 0]
click at [567, 123] on h1 "1:00 - 1:30 PM" at bounding box center [574, 116] width 159 height 28
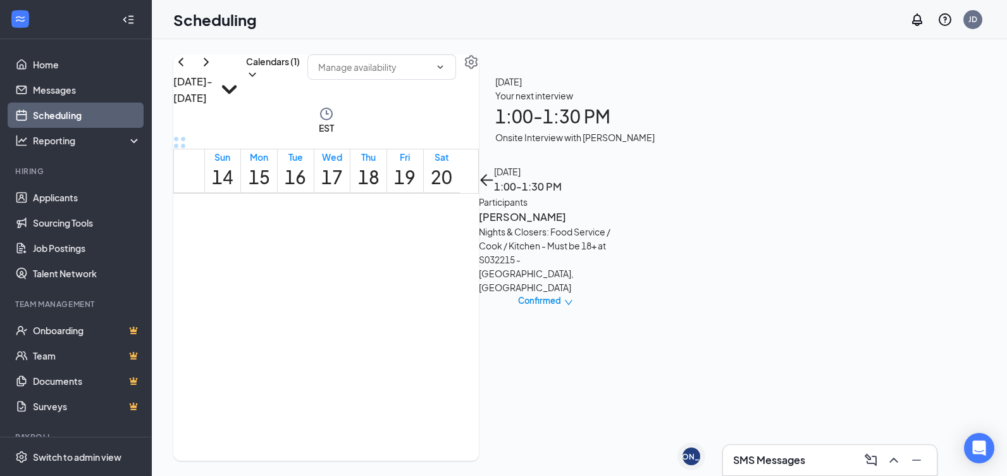
click at [545, 294] on span "Confirmed" at bounding box center [539, 300] width 43 height 13
click at [512, 202] on div "Participants" at bounding box center [545, 202] width 133 height 14
click at [519, 104] on h1 "1:00 - 1:30 PM" at bounding box center [574, 116] width 159 height 28
click at [295, 182] on h1 "16" at bounding box center [296, 177] width 22 height 28
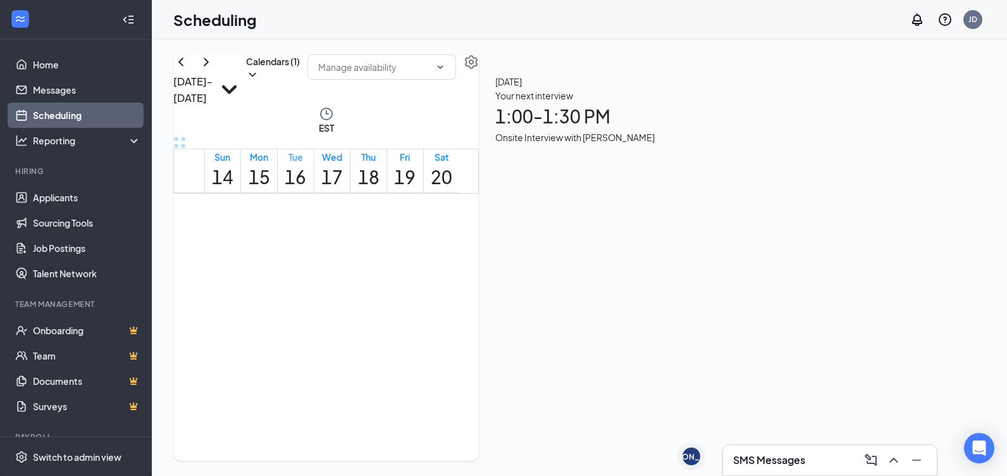
click at [306, 191] on h1 "16" at bounding box center [296, 177] width 22 height 28
click at [301, 189] on h1 "16" at bounding box center [296, 177] width 22 height 28
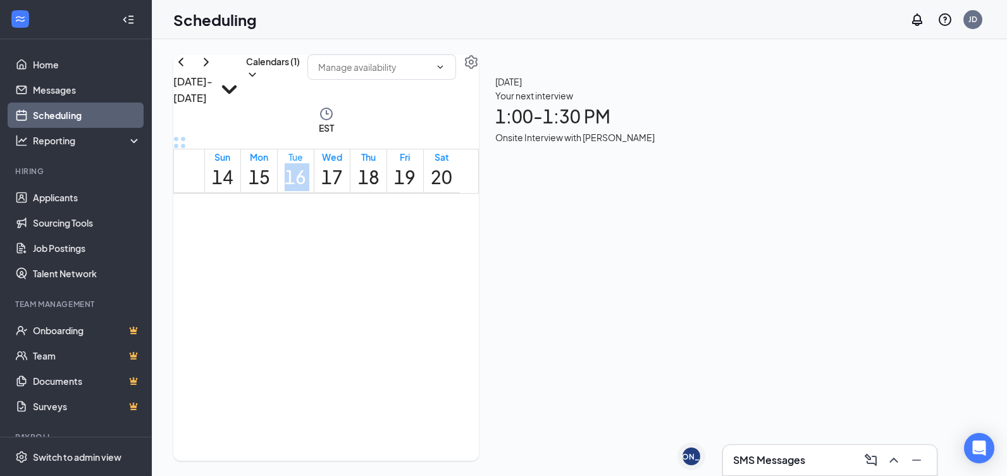
click at [301, 189] on h1 "16" at bounding box center [296, 177] width 22 height 28
click at [530, 144] on div "Onsite Interview with Aidan Kline" at bounding box center [574, 137] width 159 height 14
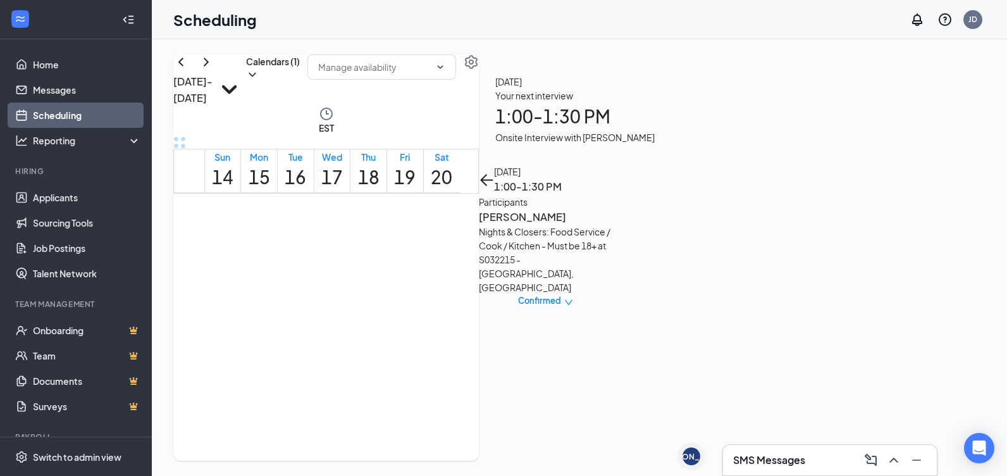
click at [507, 220] on h3 "Aidan Kline" at bounding box center [545, 217] width 133 height 16
